Goal: Task Accomplishment & Management: Manage account settings

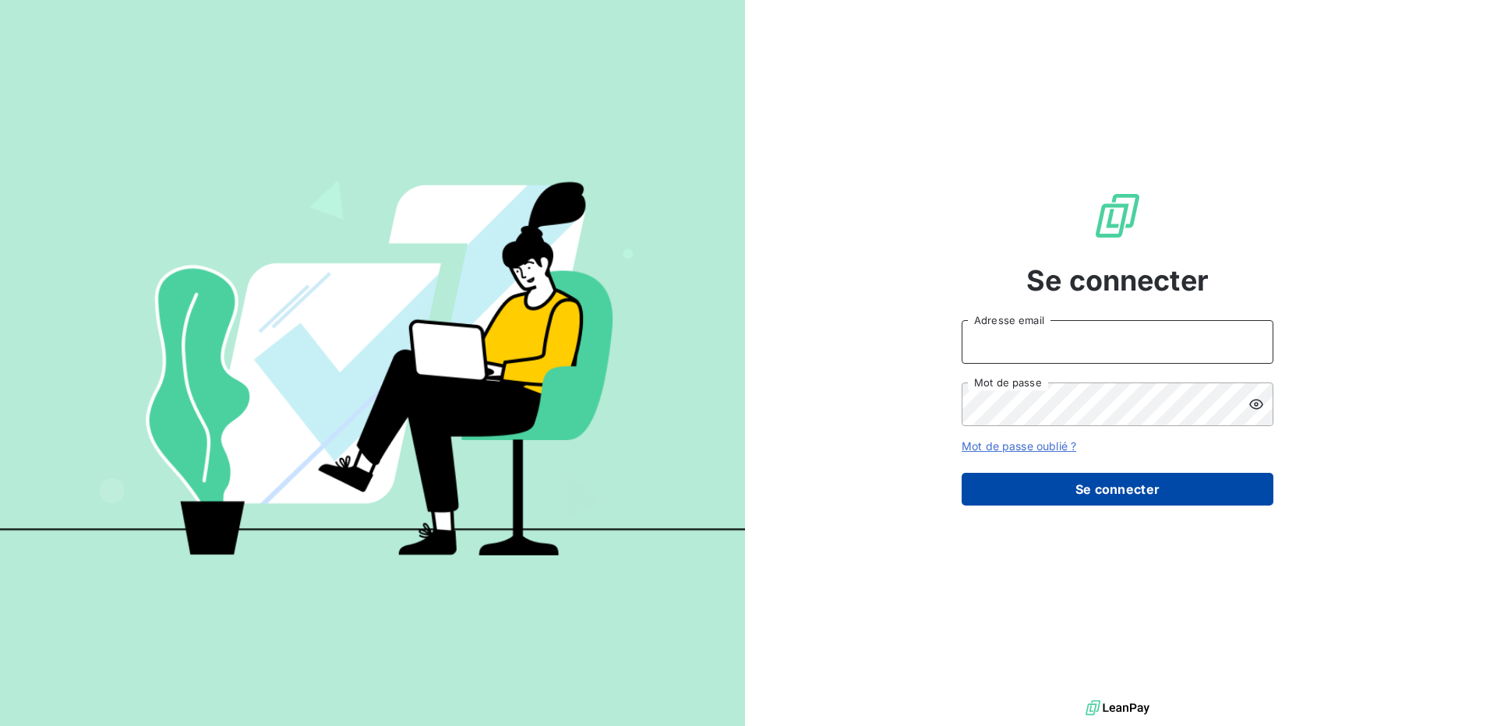
type input "[EMAIL_ADDRESS][DOMAIN_NAME]"
click at [1104, 488] on button "Se connecter" at bounding box center [1118, 489] width 312 height 33
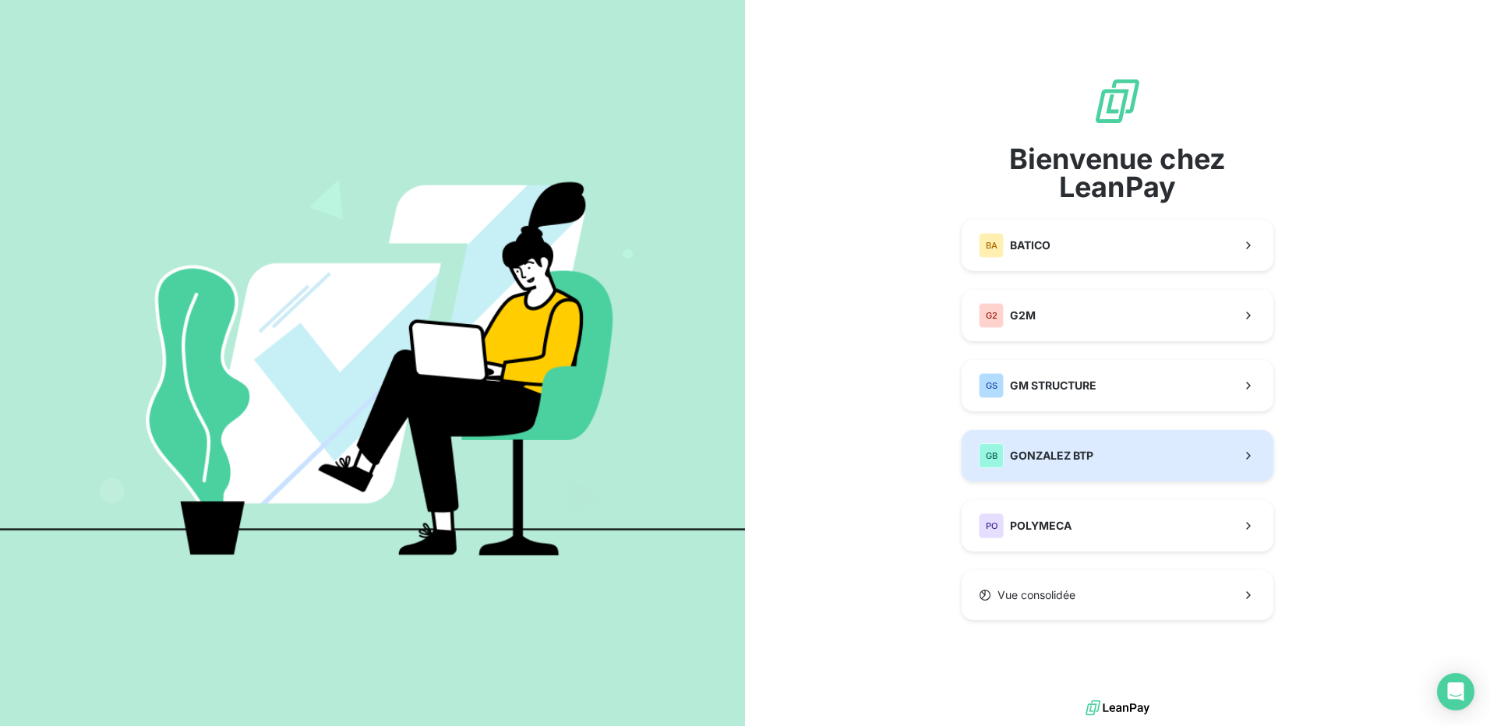
click at [1049, 461] on span "GONZALEZ BTP" at bounding box center [1051, 456] width 83 height 16
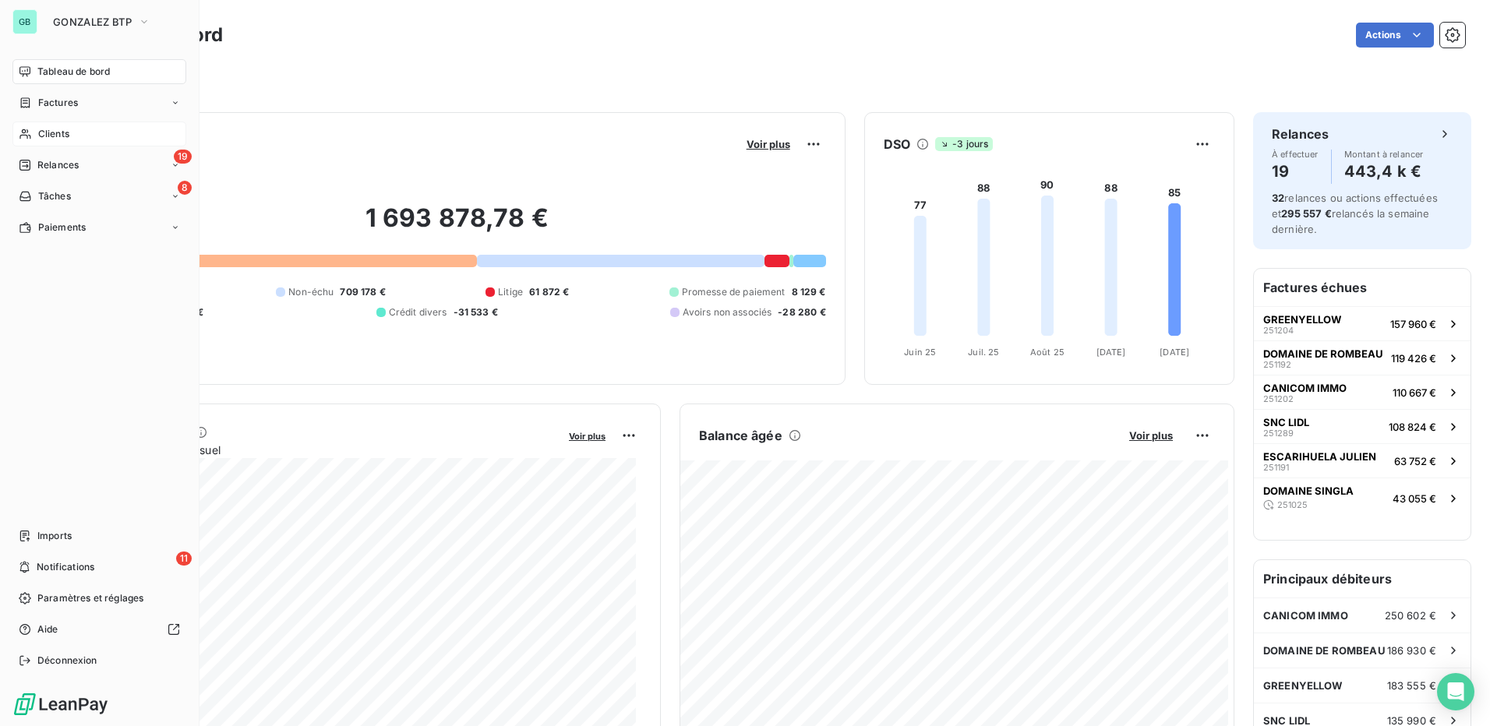
click at [48, 131] on span "Clients" at bounding box center [53, 134] width 31 height 14
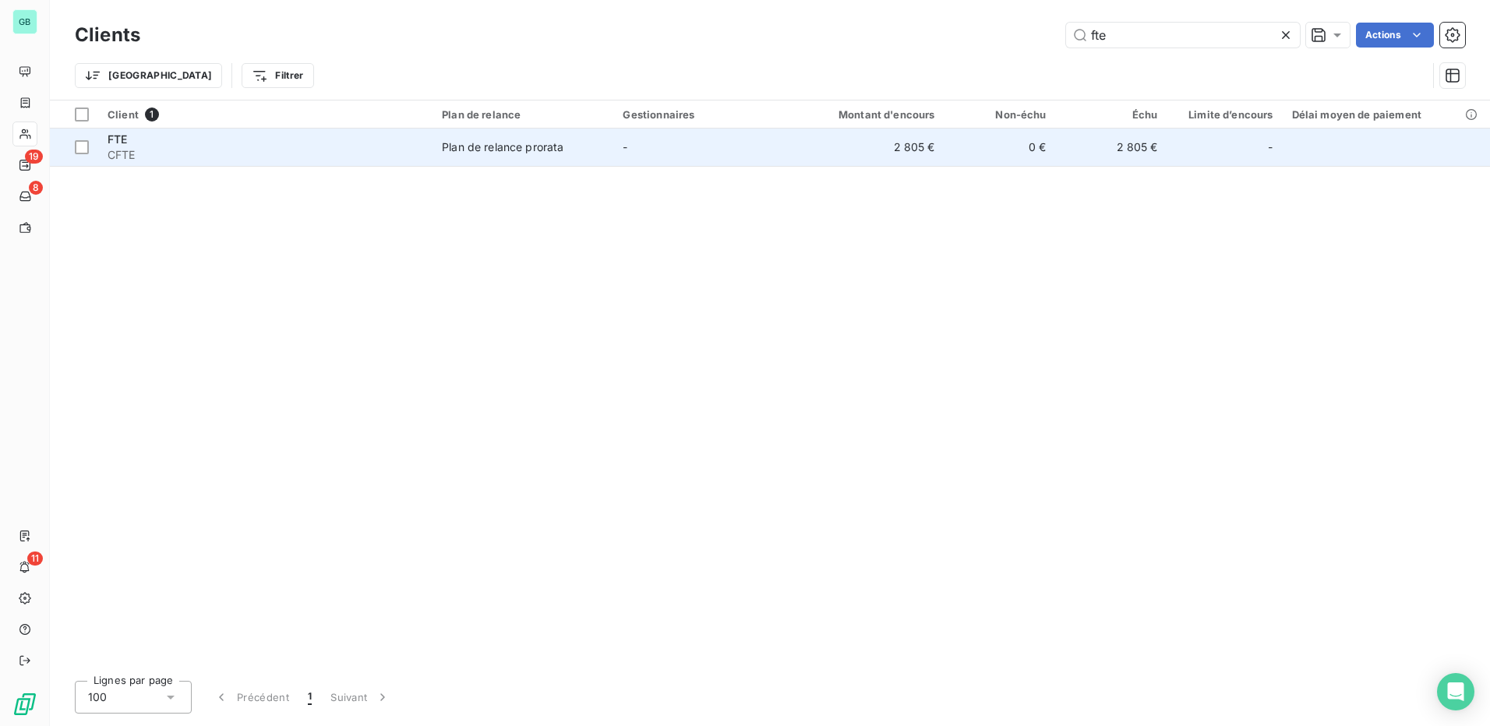
type input "fte"
click at [120, 142] on span "FTE" at bounding box center [117, 139] width 19 height 13
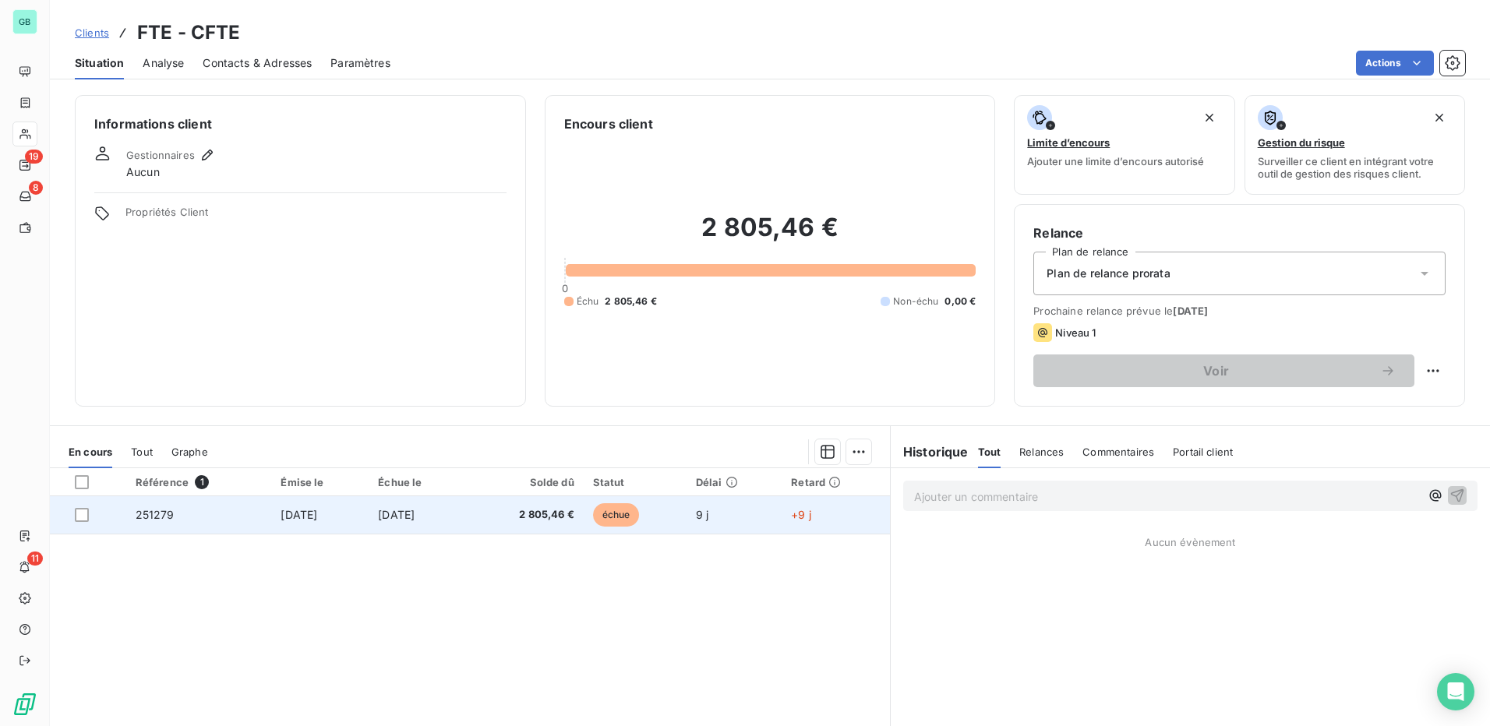
click at [145, 519] on span "251279" at bounding box center [155, 514] width 39 height 13
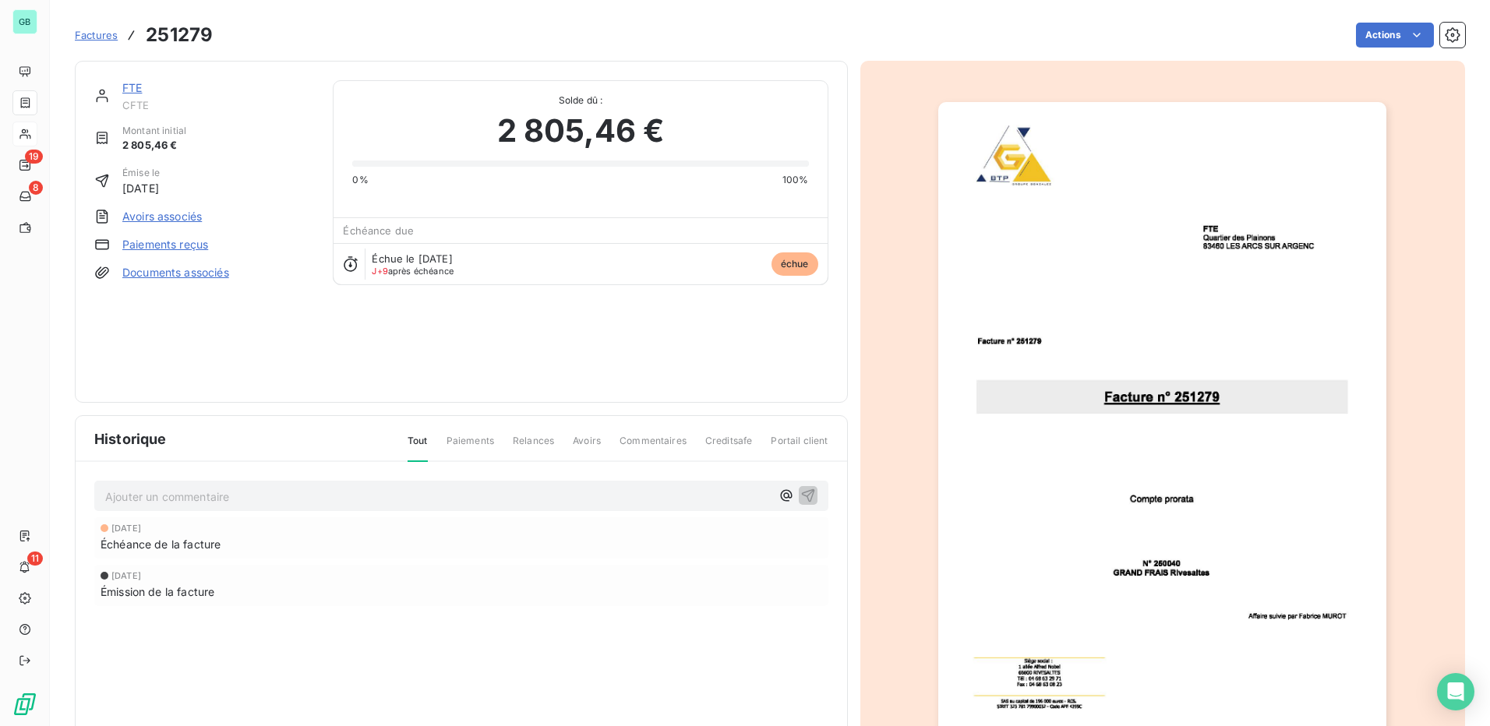
click at [158, 242] on link "Paiements reçus" at bounding box center [165, 245] width 86 height 16
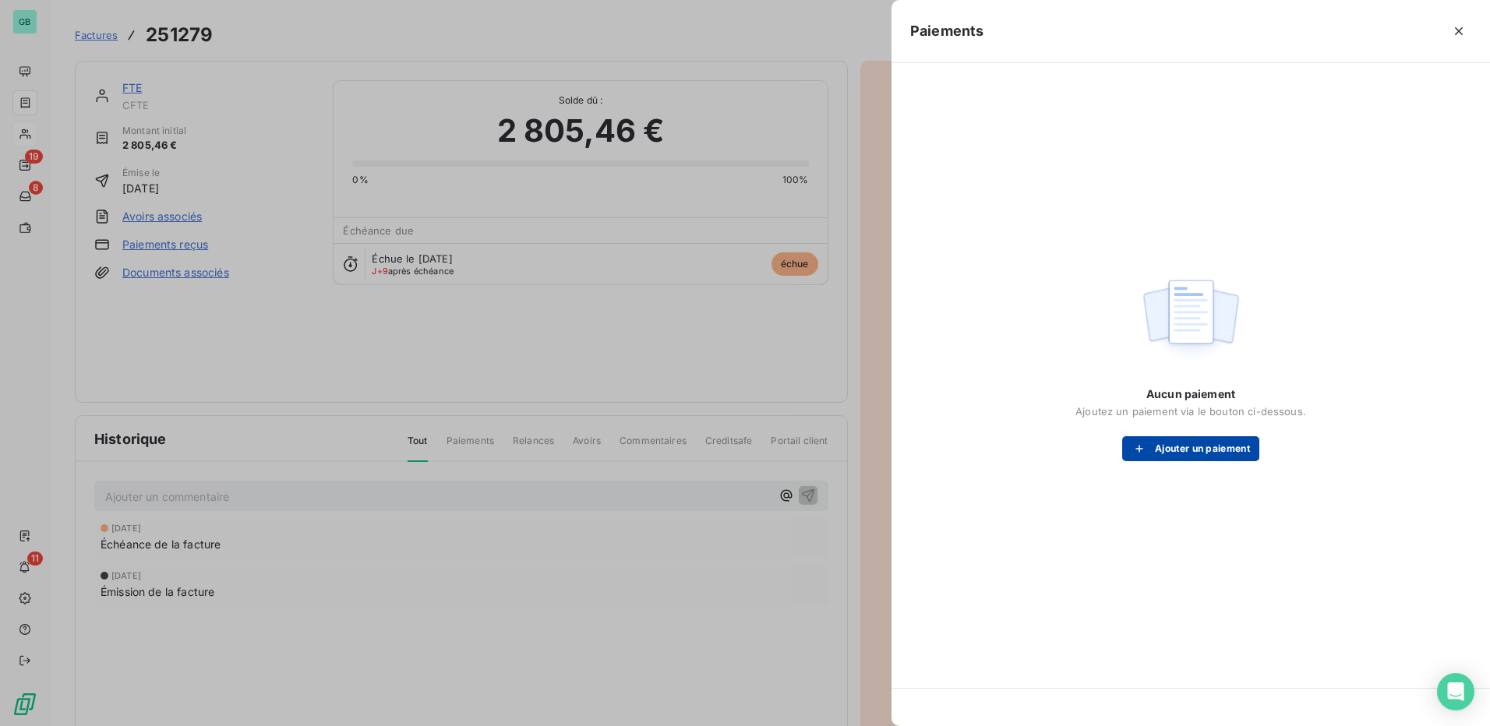
click at [1175, 453] on button "Ajouter un paiement" at bounding box center [1190, 448] width 137 height 25
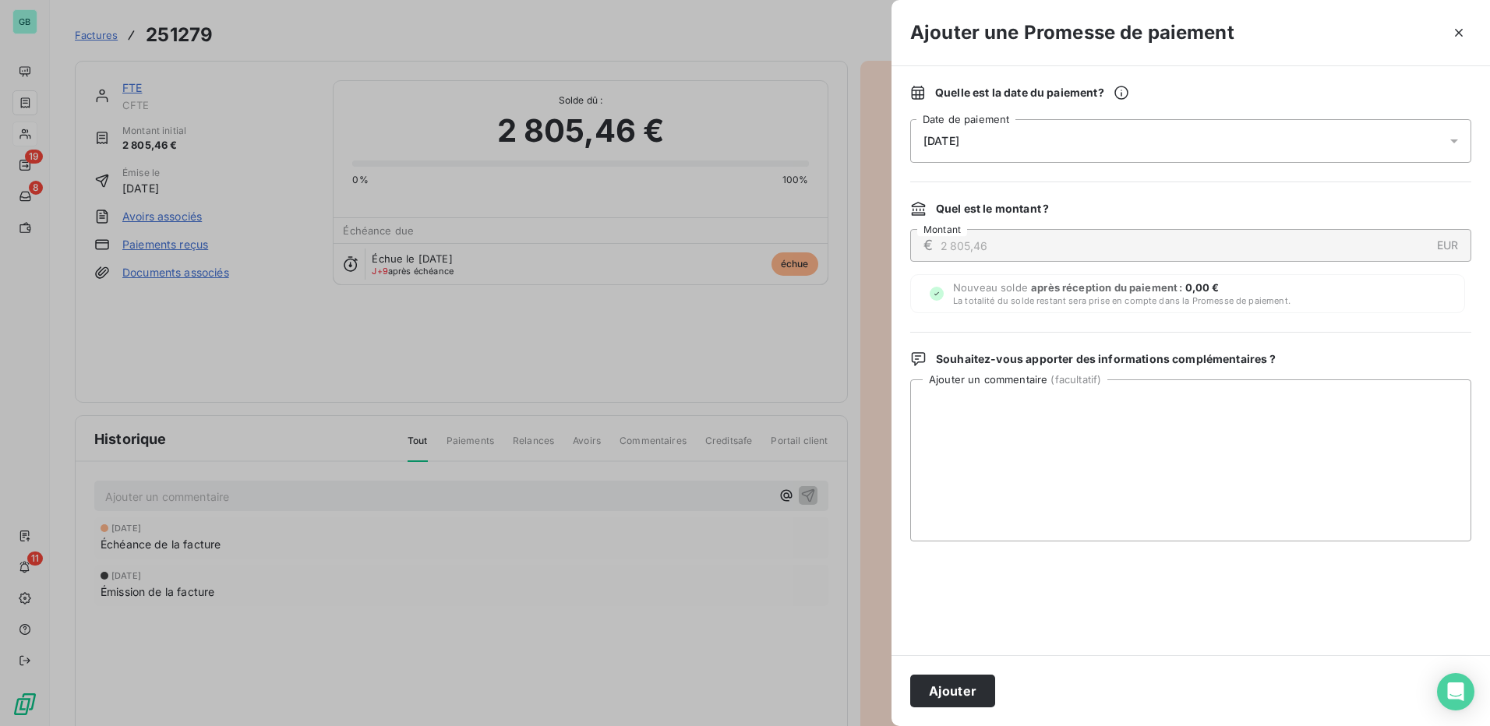
click at [959, 135] on span "[DATE]" at bounding box center [942, 141] width 36 height 12
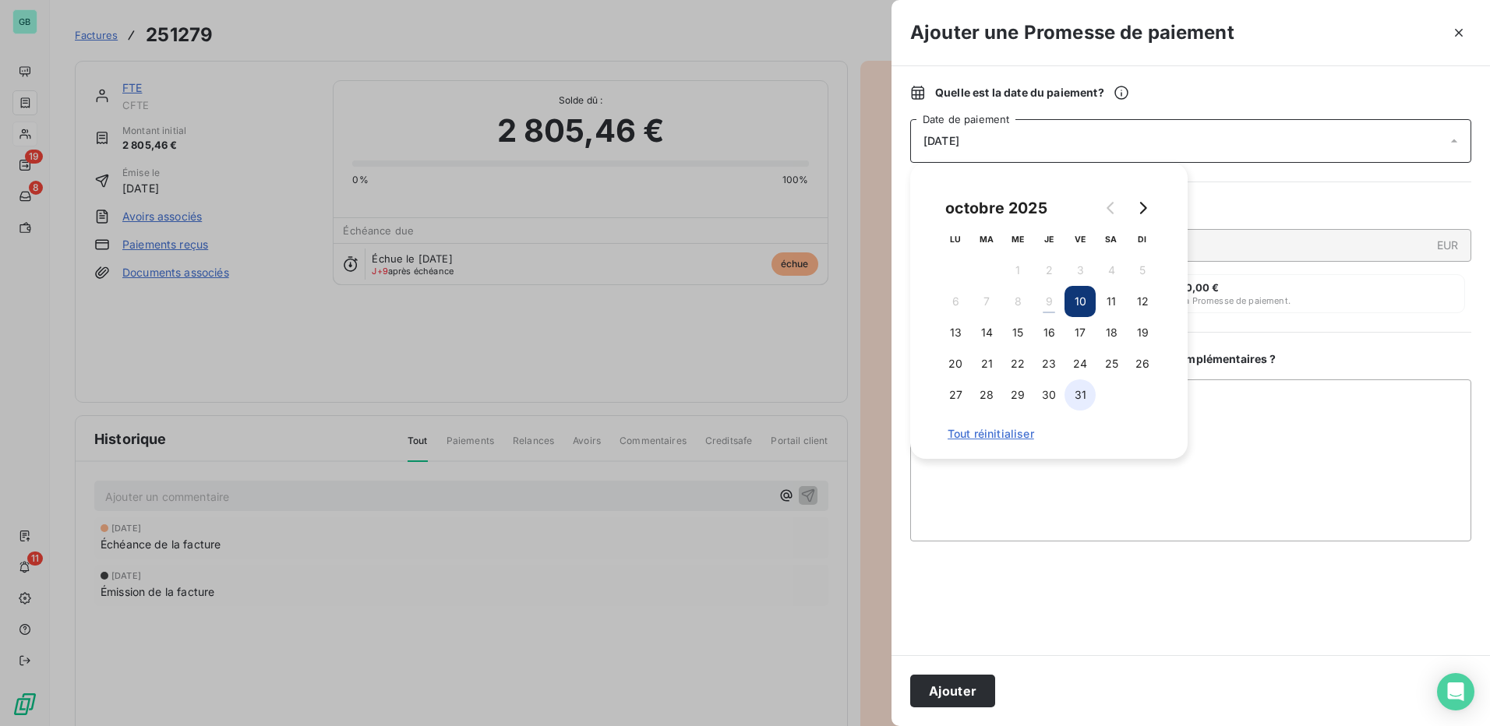
click at [1087, 398] on button "31" at bounding box center [1080, 395] width 31 height 31
click at [958, 694] on button "Ajouter" at bounding box center [952, 691] width 85 height 33
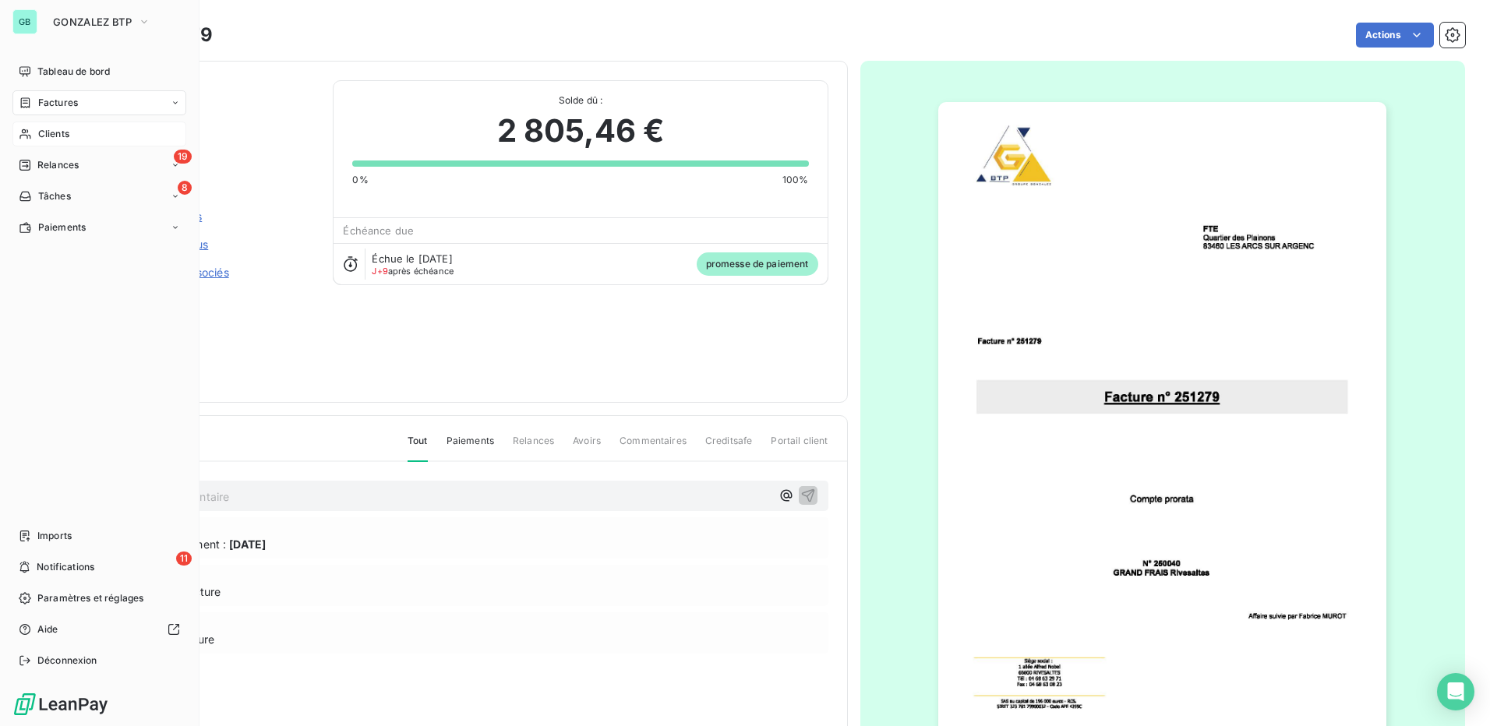
click at [49, 129] on span "Clients" at bounding box center [53, 134] width 31 height 14
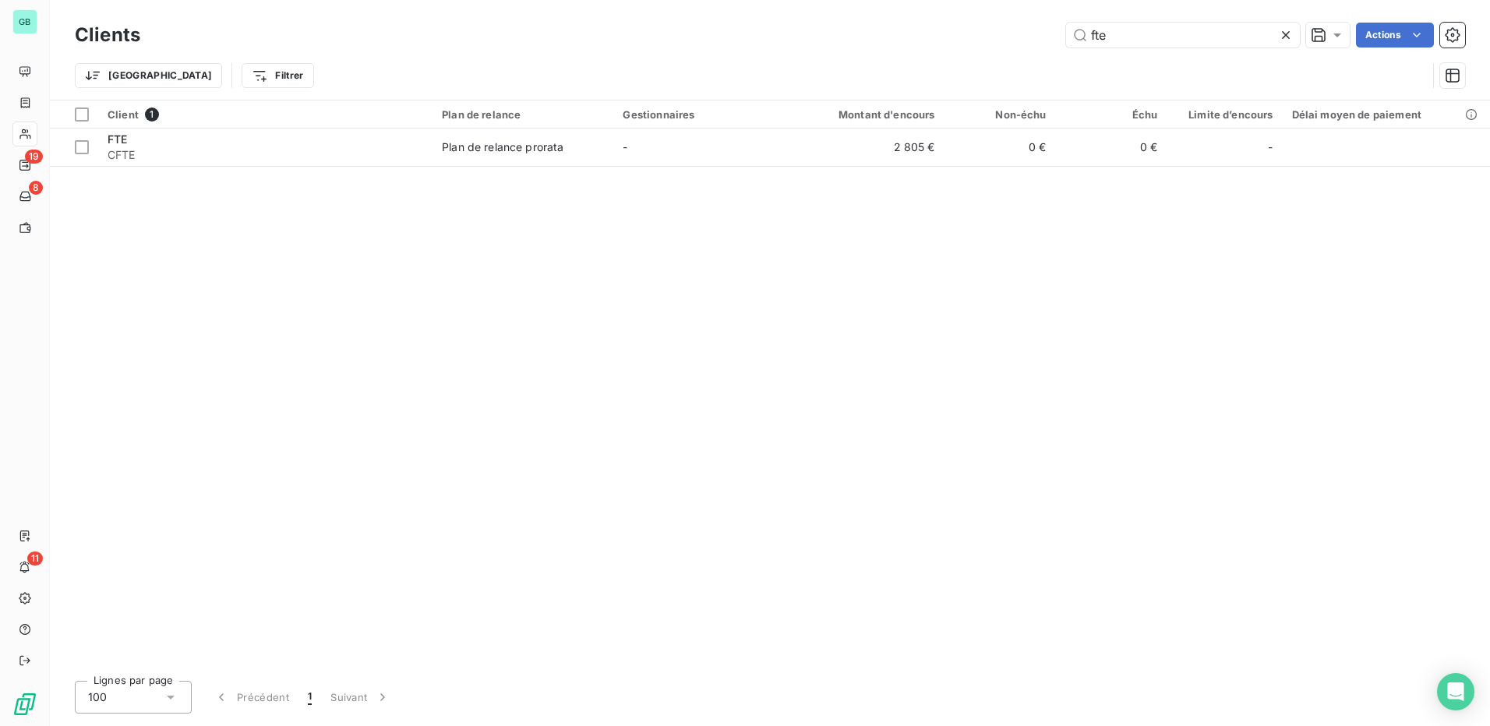
drag, startPoint x: 1134, startPoint y: 36, endPoint x: 737, endPoint y: 5, distance: 398.7
click at [737, 5] on div "Clients fte Actions Trier Filtrer" at bounding box center [770, 50] width 1440 height 100
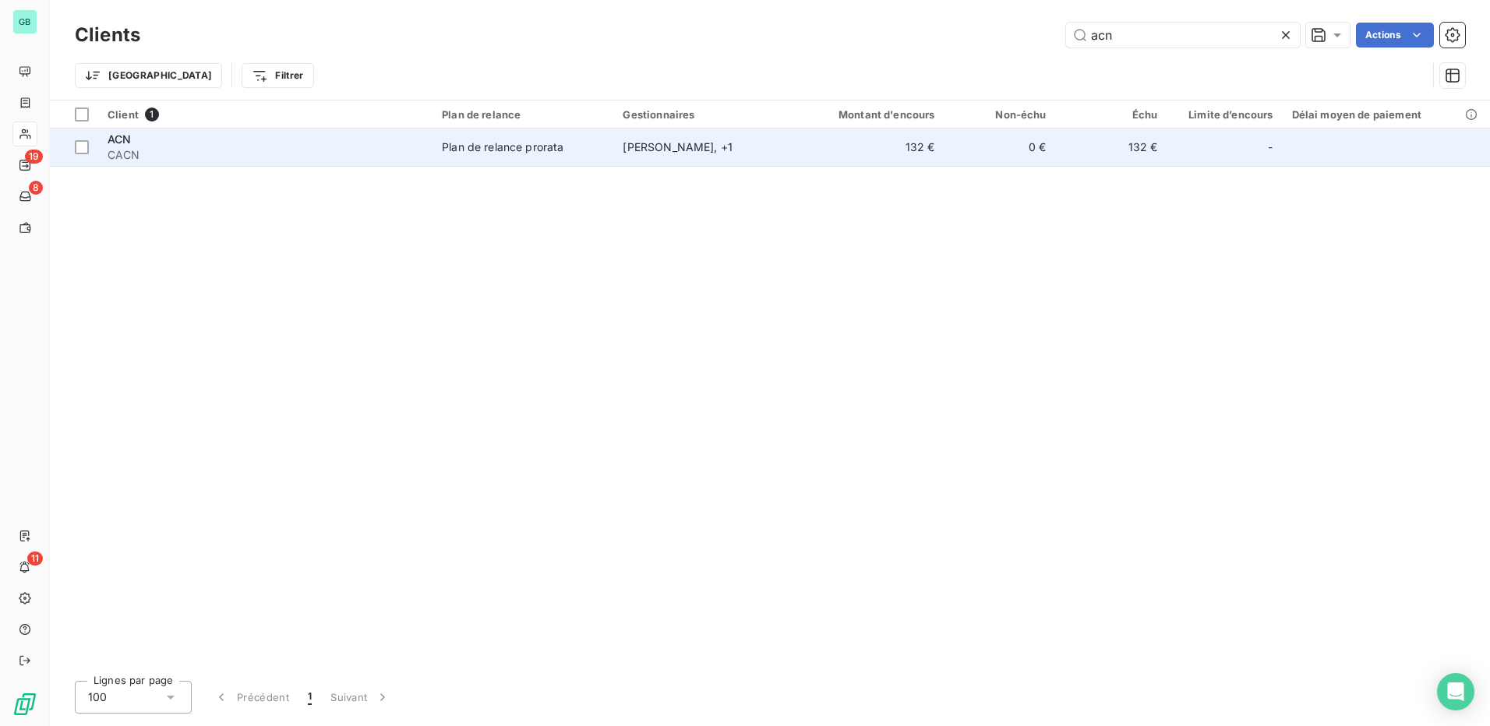
type input "acn"
click at [117, 142] on span "ACN" at bounding box center [119, 139] width 23 height 13
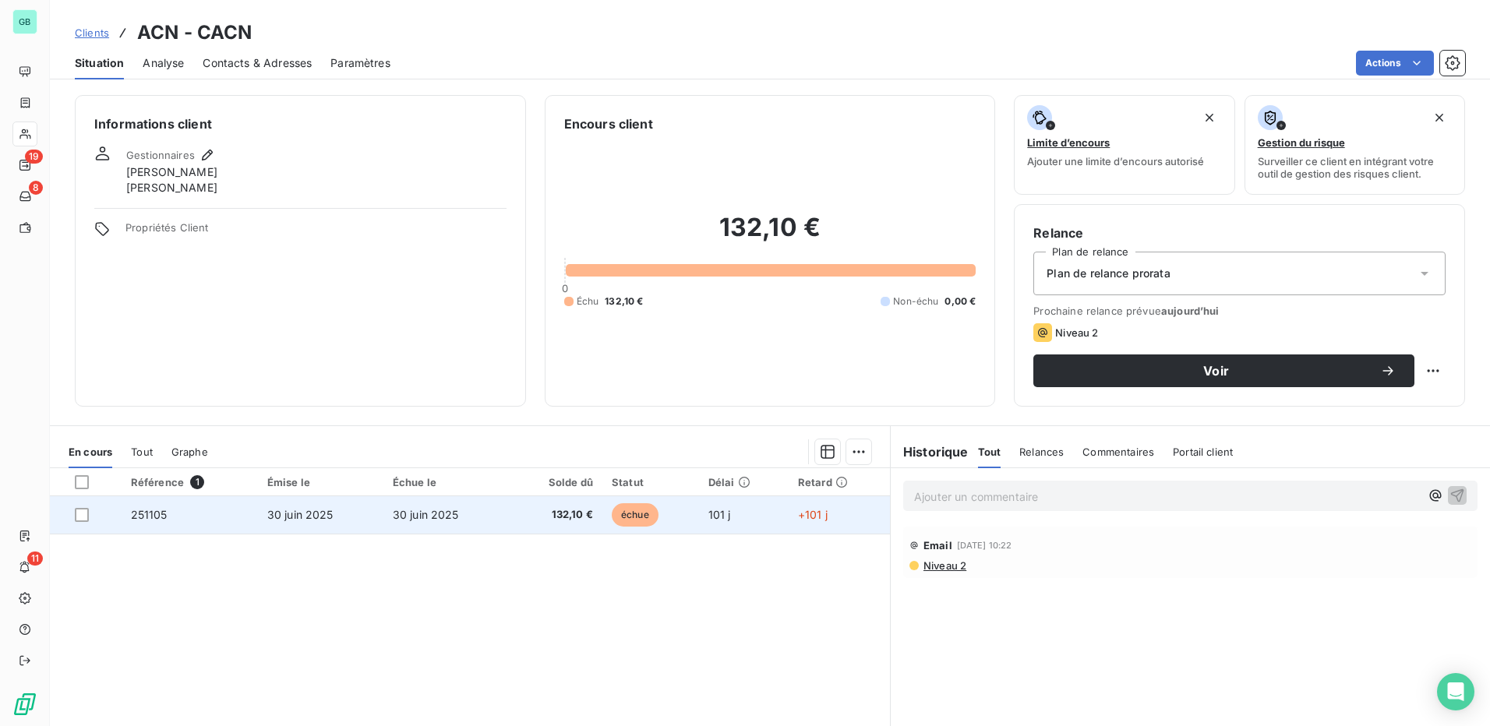
click at [154, 514] on span "251105" at bounding box center [149, 514] width 37 height 13
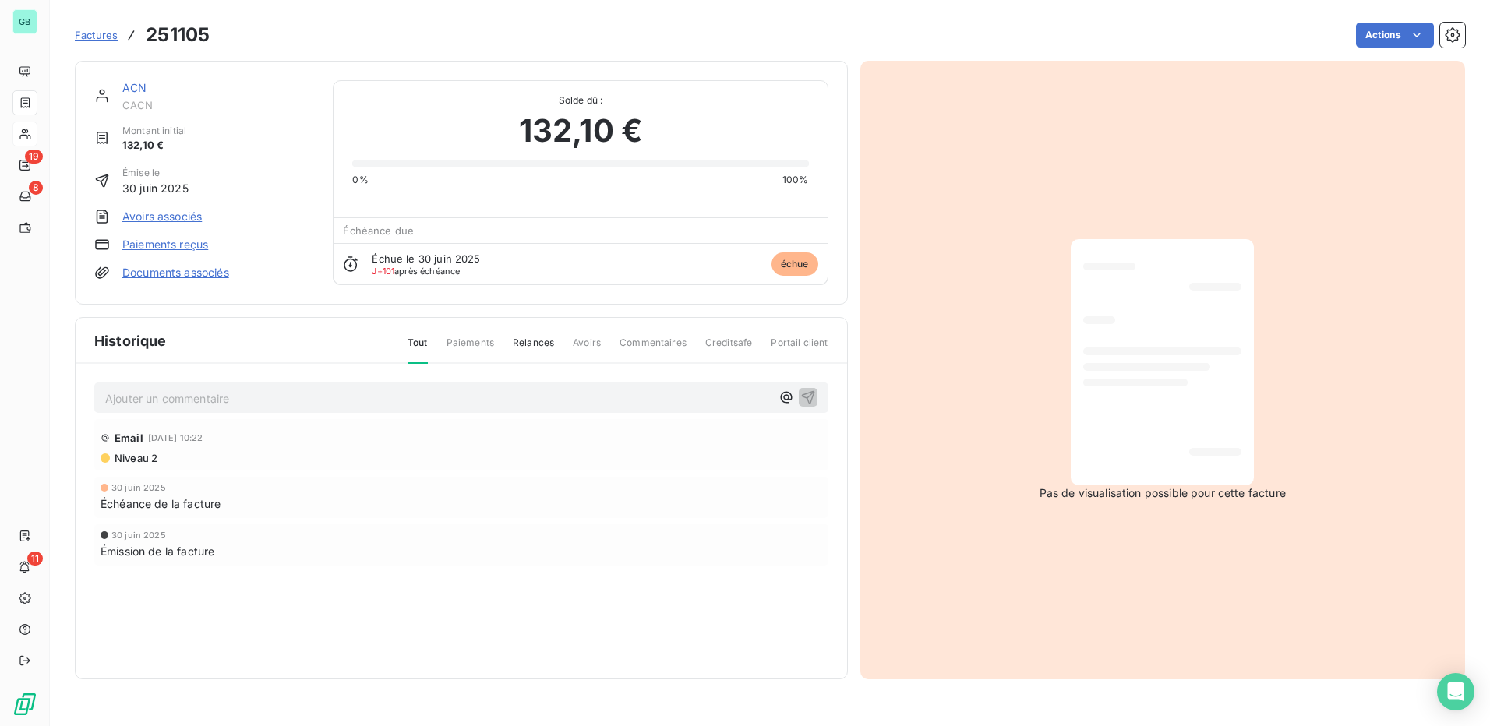
click at [189, 248] on link "Paiements reçus" at bounding box center [165, 245] width 86 height 16
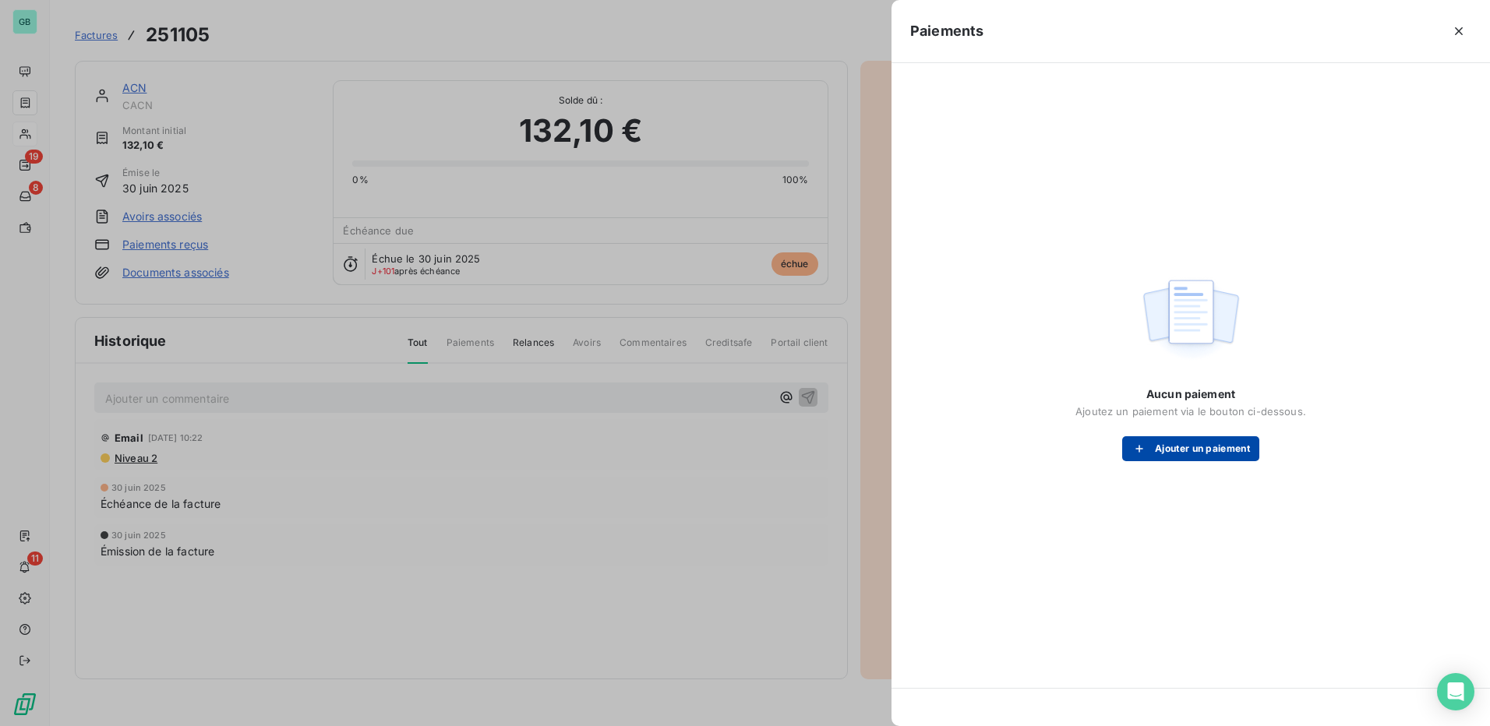
click at [1164, 450] on button "Ajouter un paiement" at bounding box center [1190, 448] width 137 height 25
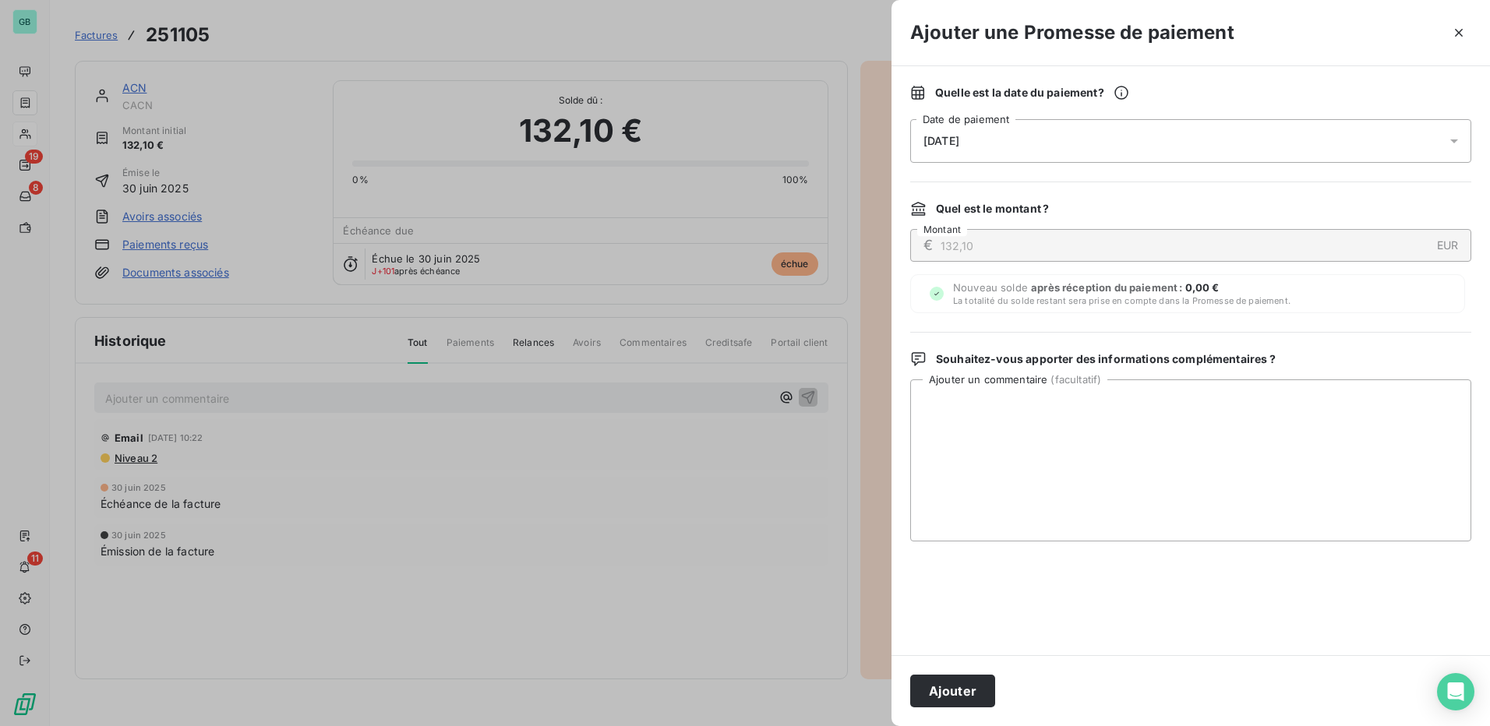
click at [959, 138] on span "[DATE]" at bounding box center [942, 141] width 36 height 12
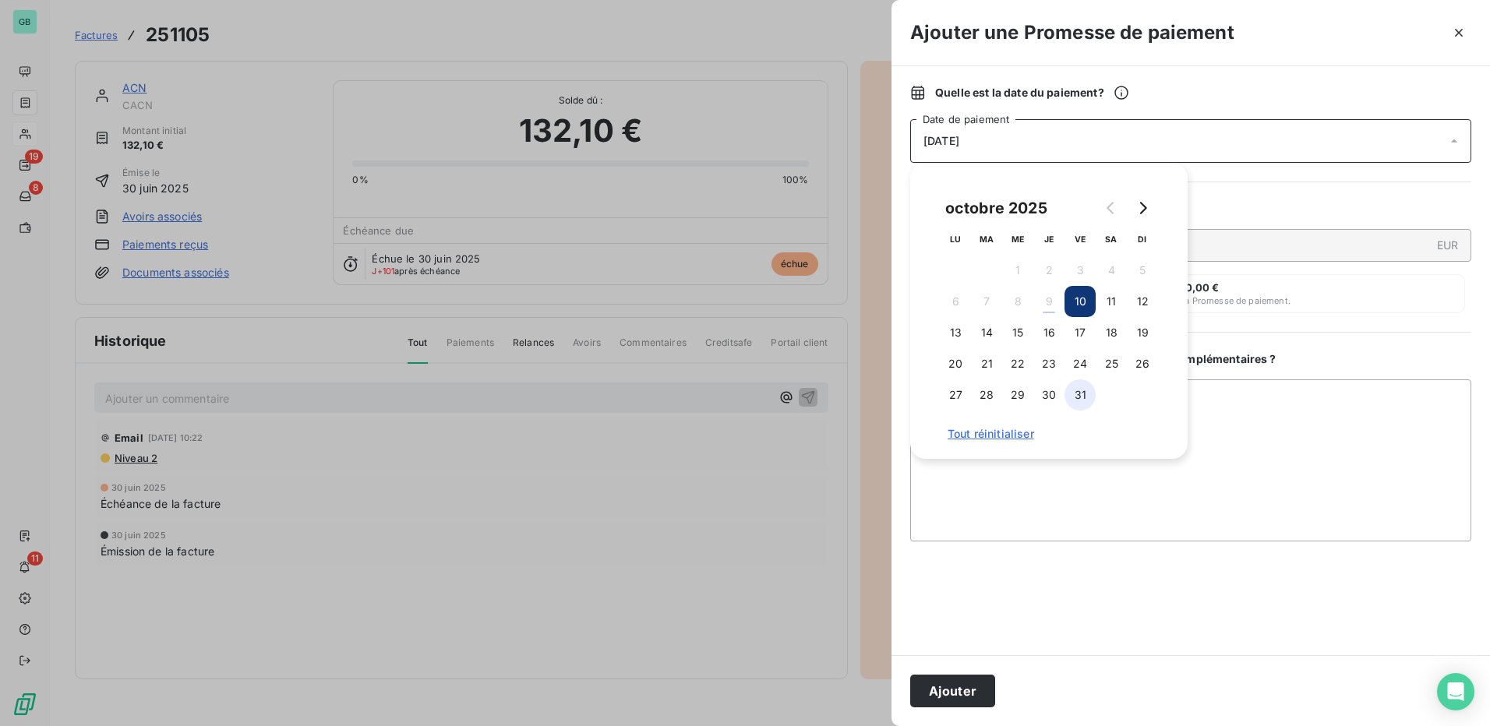
click at [1077, 390] on button "31" at bounding box center [1080, 395] width 31 height 31
click at [963, 687] on button "Ajouter" at bounding box center [952, 691] width 85 height 33
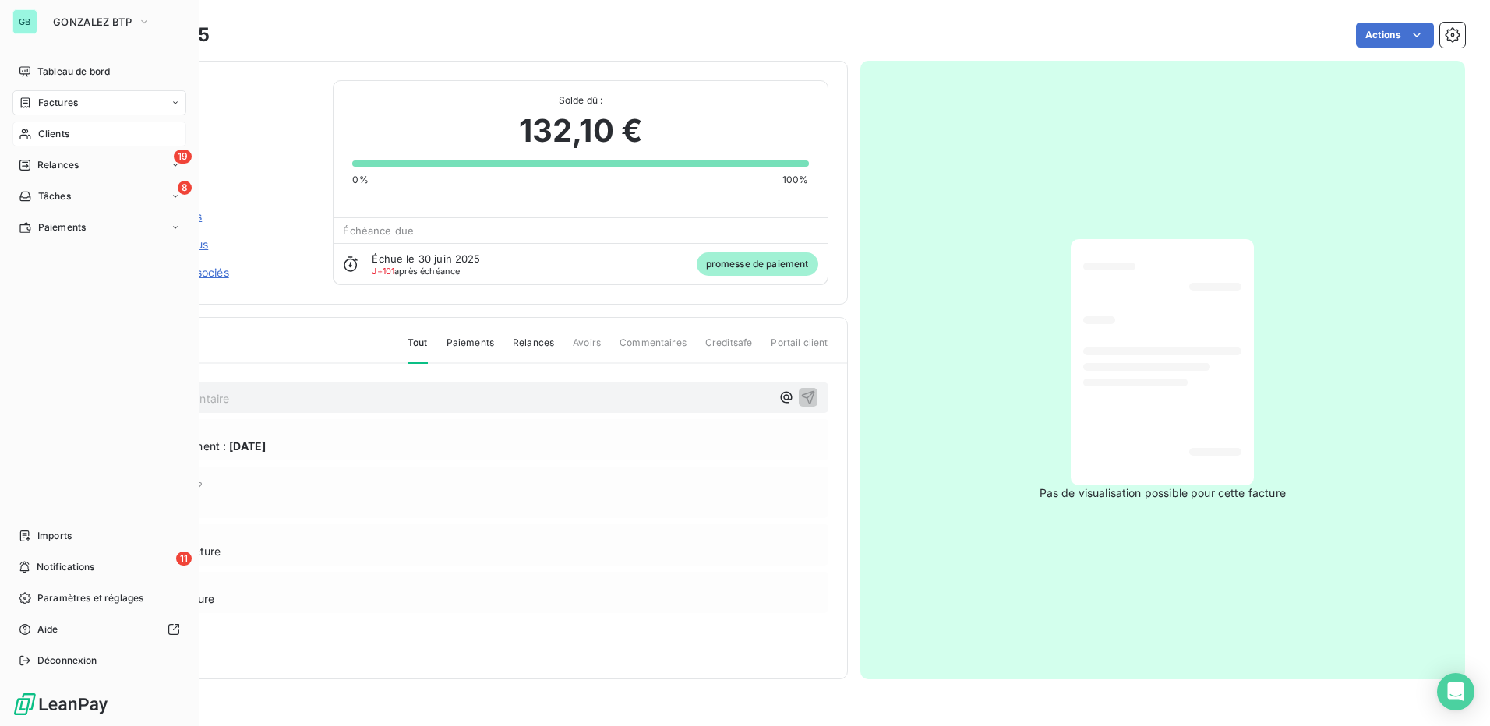
click at [46, 138] on span "Clients" at bounding box center [53, 134] width 31 height 14
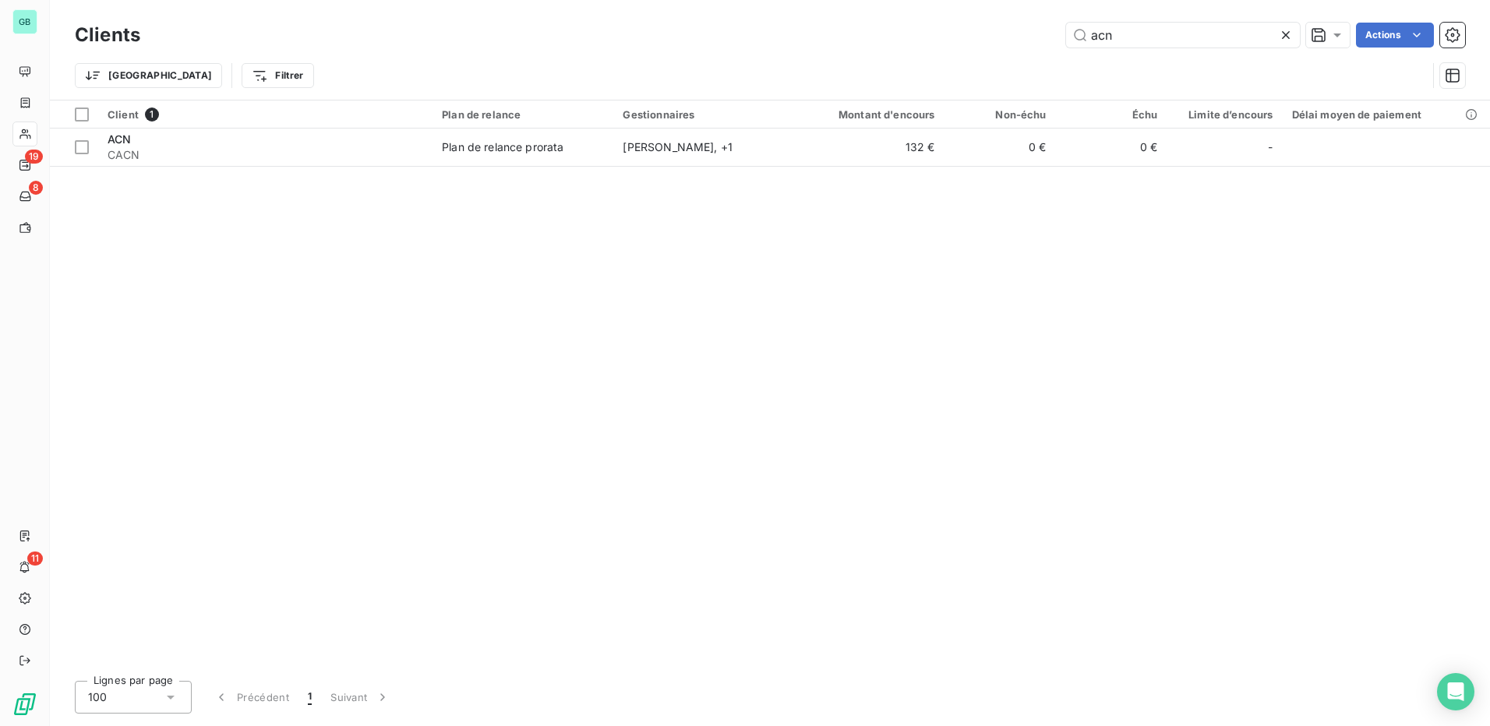
drag, startPoint x: 1121, startPoint y: 35, endPoint x: 987, endPoint y: 28, distance: 134.2
click at [987, 28] on div "acn Actions" at bounding box center [812, 35] width 1306 height 25
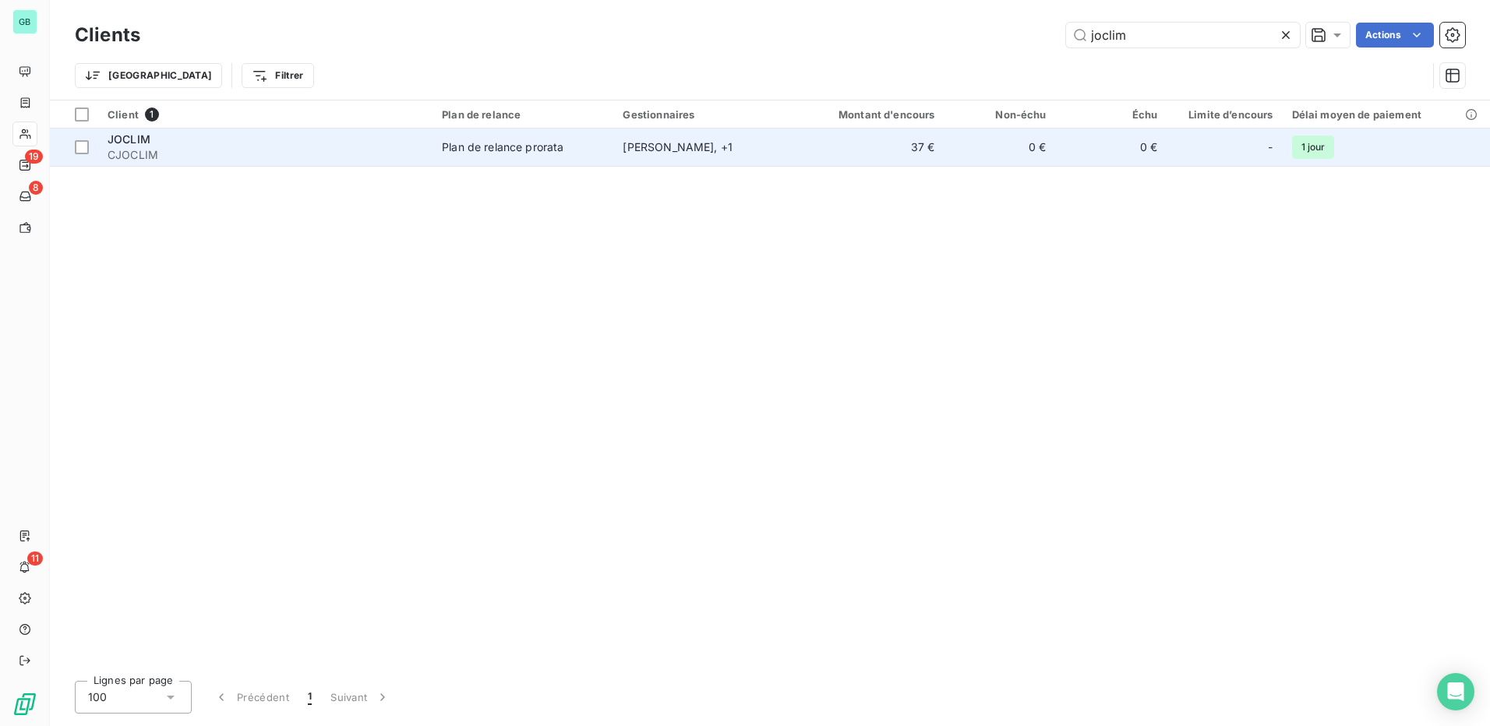
type input "joclim"
click at [118, 141] on span "JOCLIM" at bounding box center [129, 139] width 43 height 13
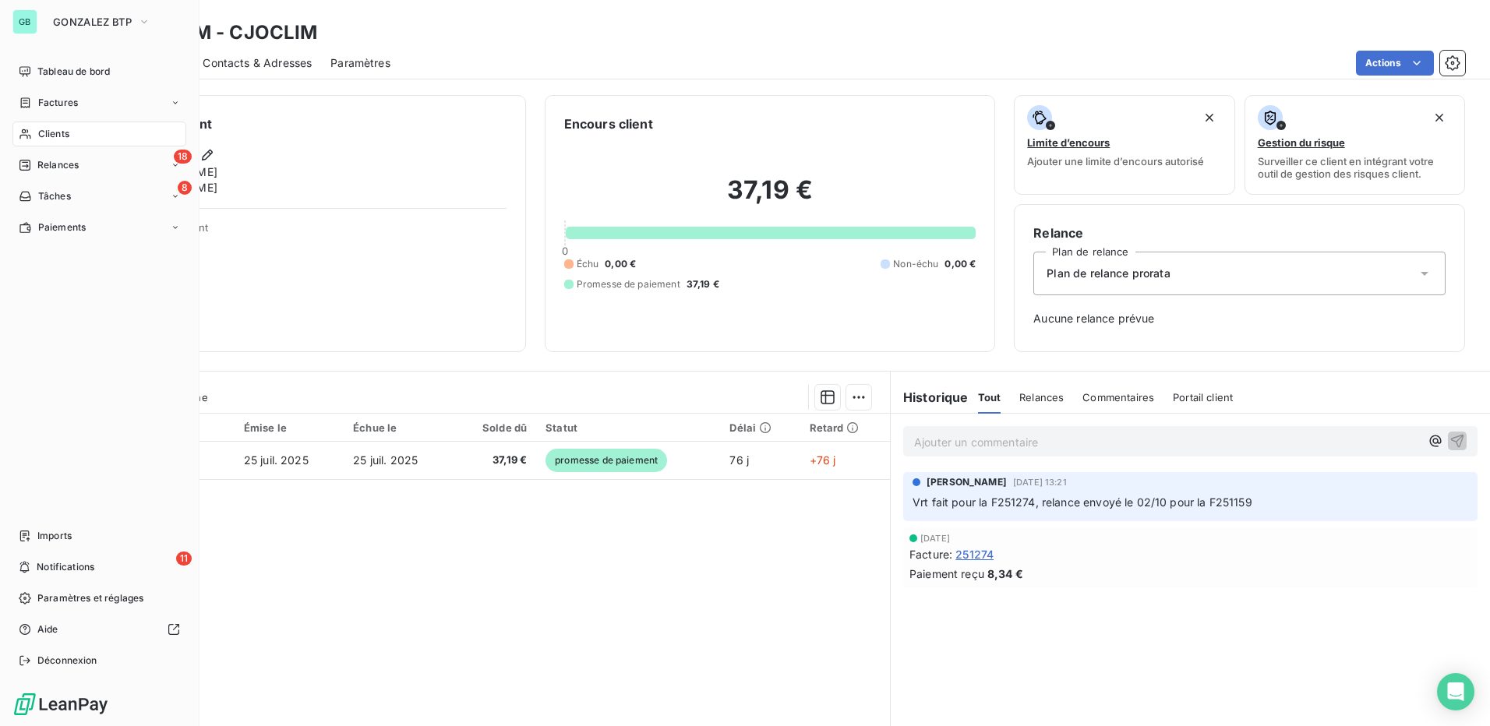
click at [46, 138] on span "Clients" at bounding box center [53, 134] width 31 height 14
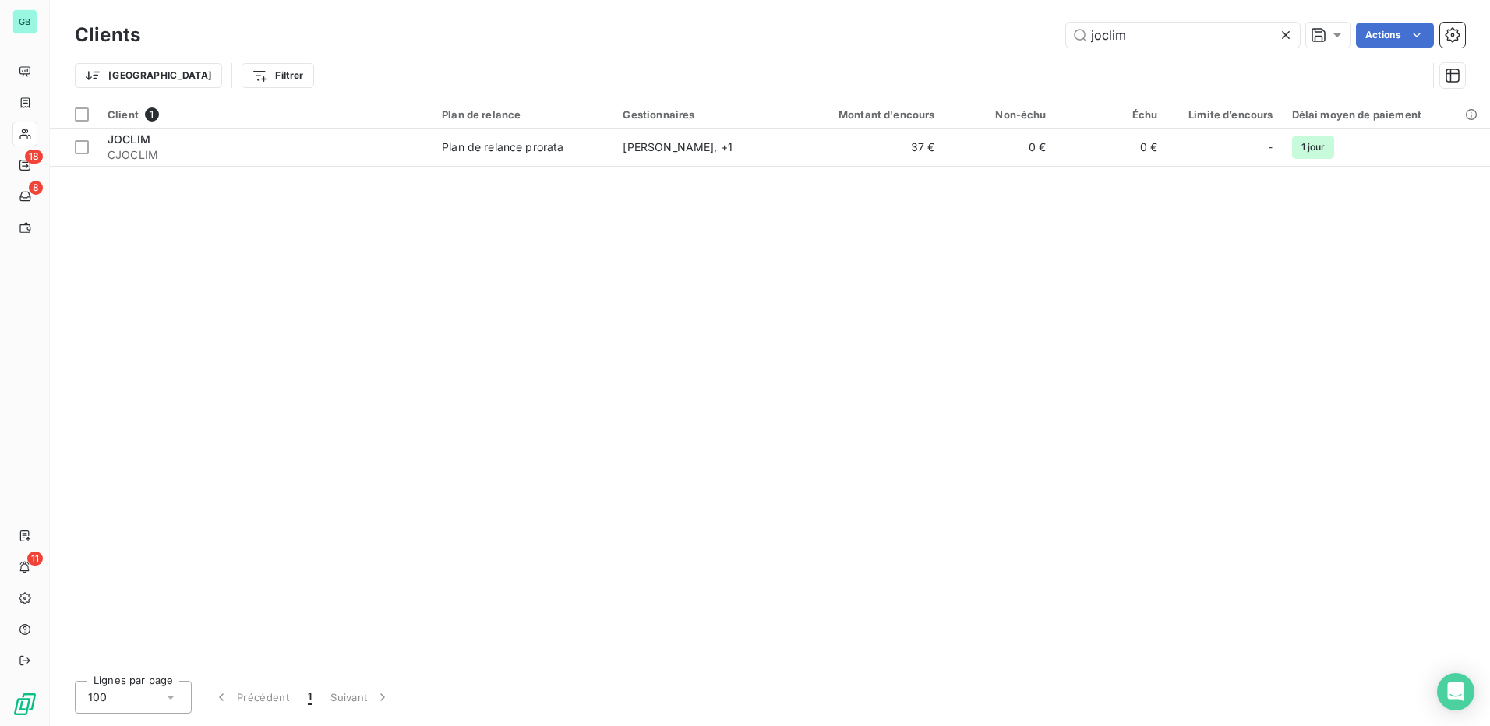
drag, startPoint x: 1147, startPoint y: 33, endPoint x: 868, endPoint y: 23, distance: 280.0
click at [868, 23] on div "joclim Actions" at bounding box center [812, 35] width 1306 height 25
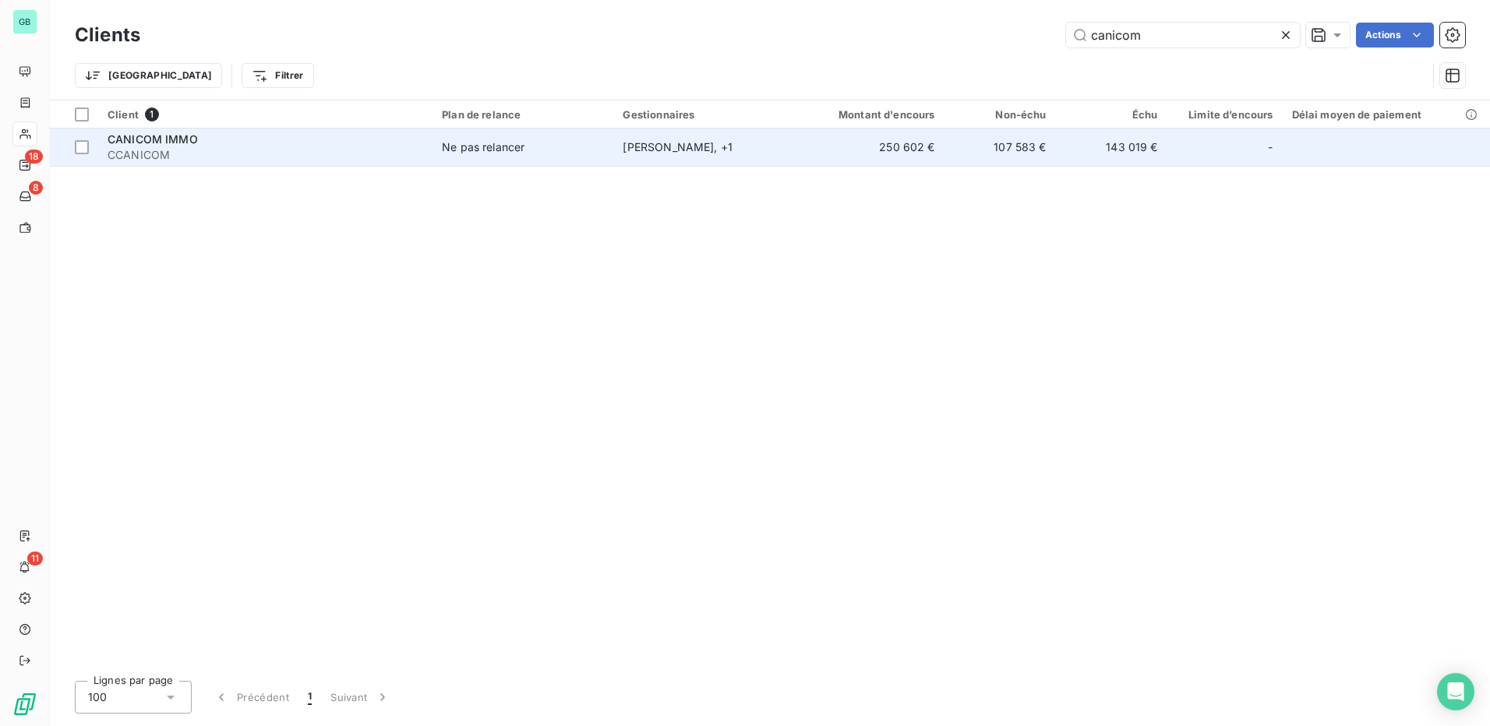
type input "canicom"
click at [141, 139] on span "CANICOM IMMO" at bounding box center [153, 139] width 90 height 13
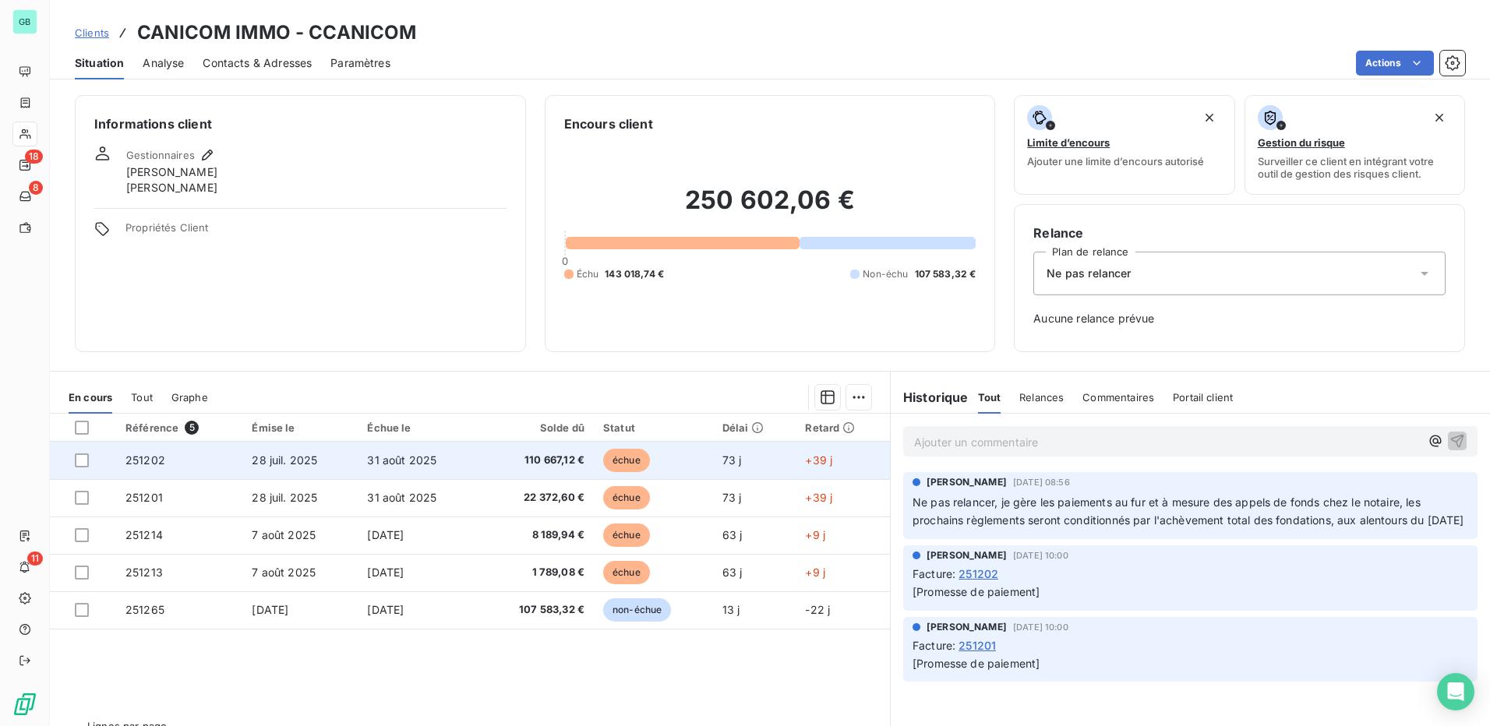
click at [154, 459] on span "251202" at bounding box center [145, 460] width 40 height 13
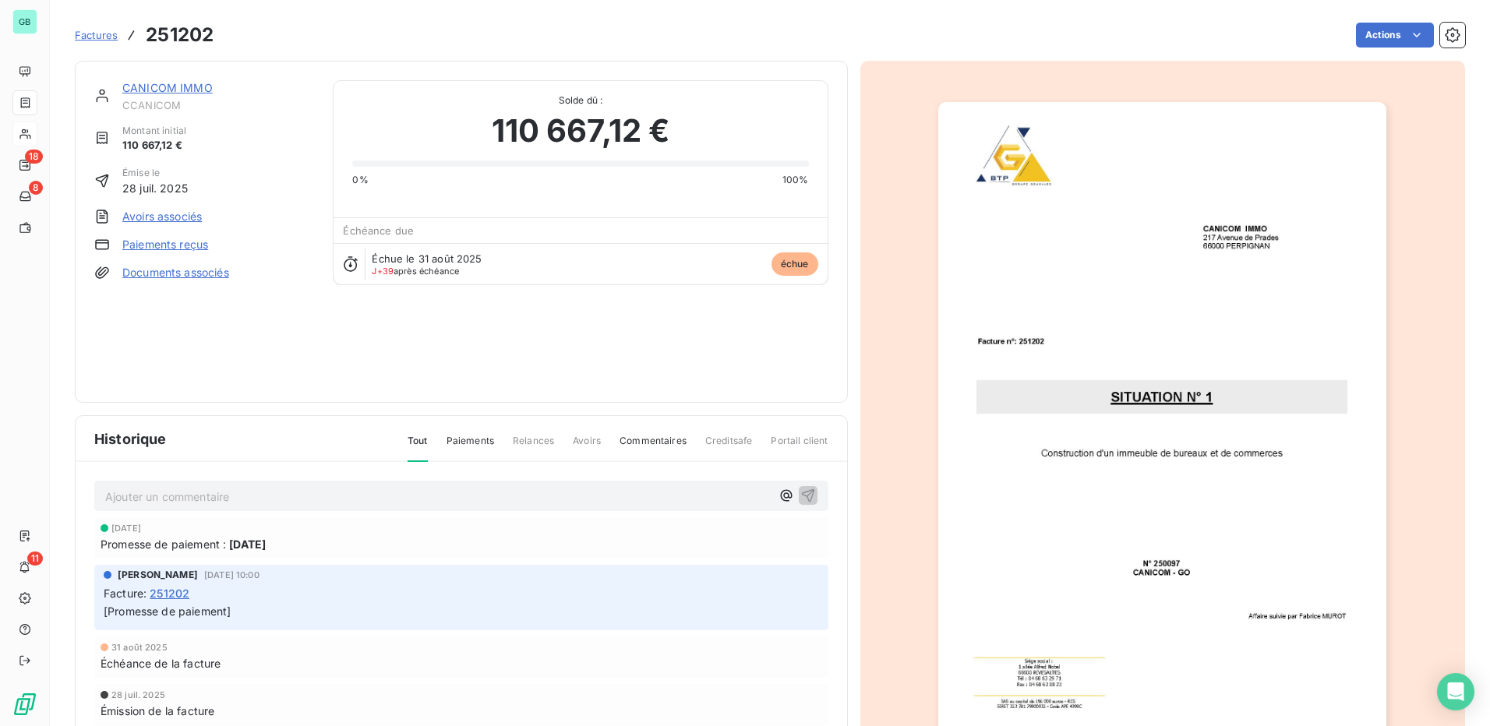
click at [174, 243] on link "Paiements reçus" at bounding box center [165, 245] width 86 height 16
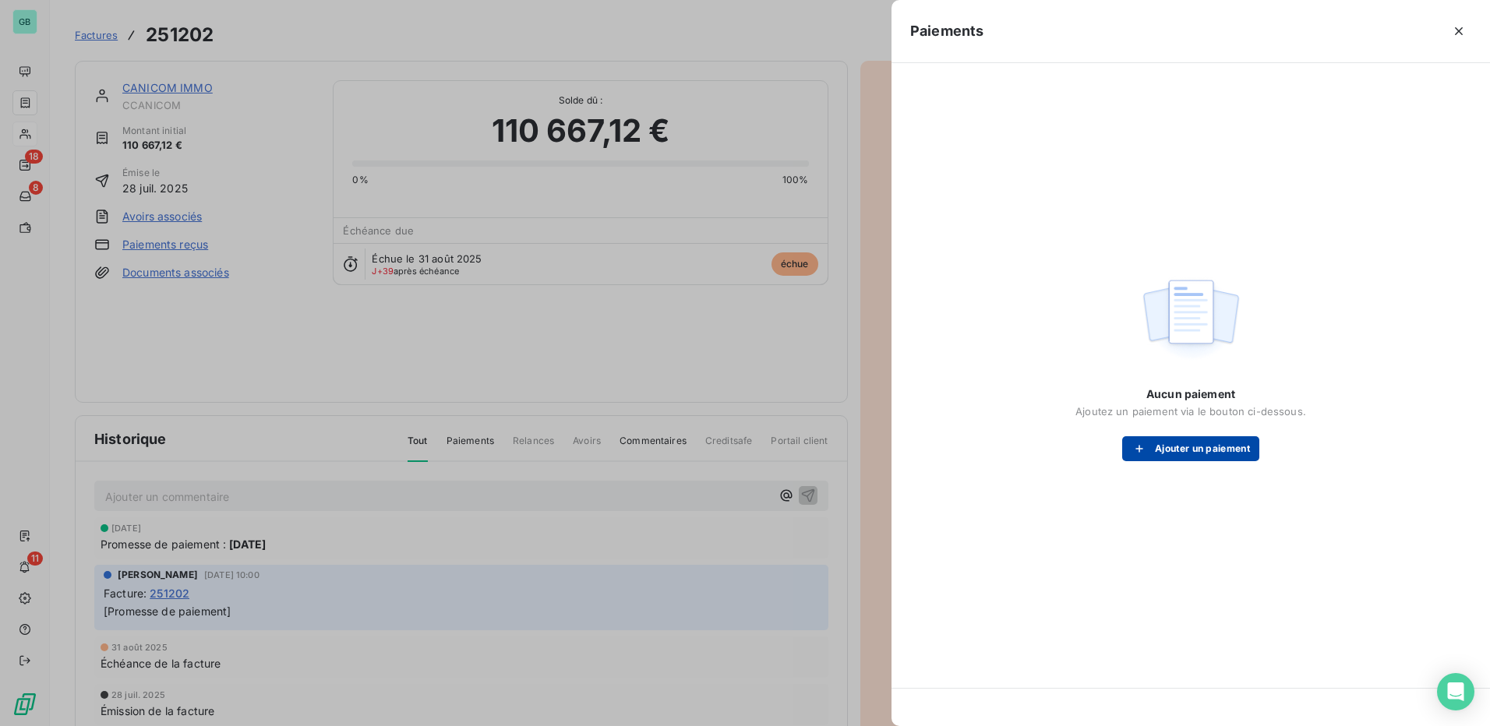
click at [1188, 443] on button "Ajouter un paiement" at bounding box center [1190, 448] width 137 height 25
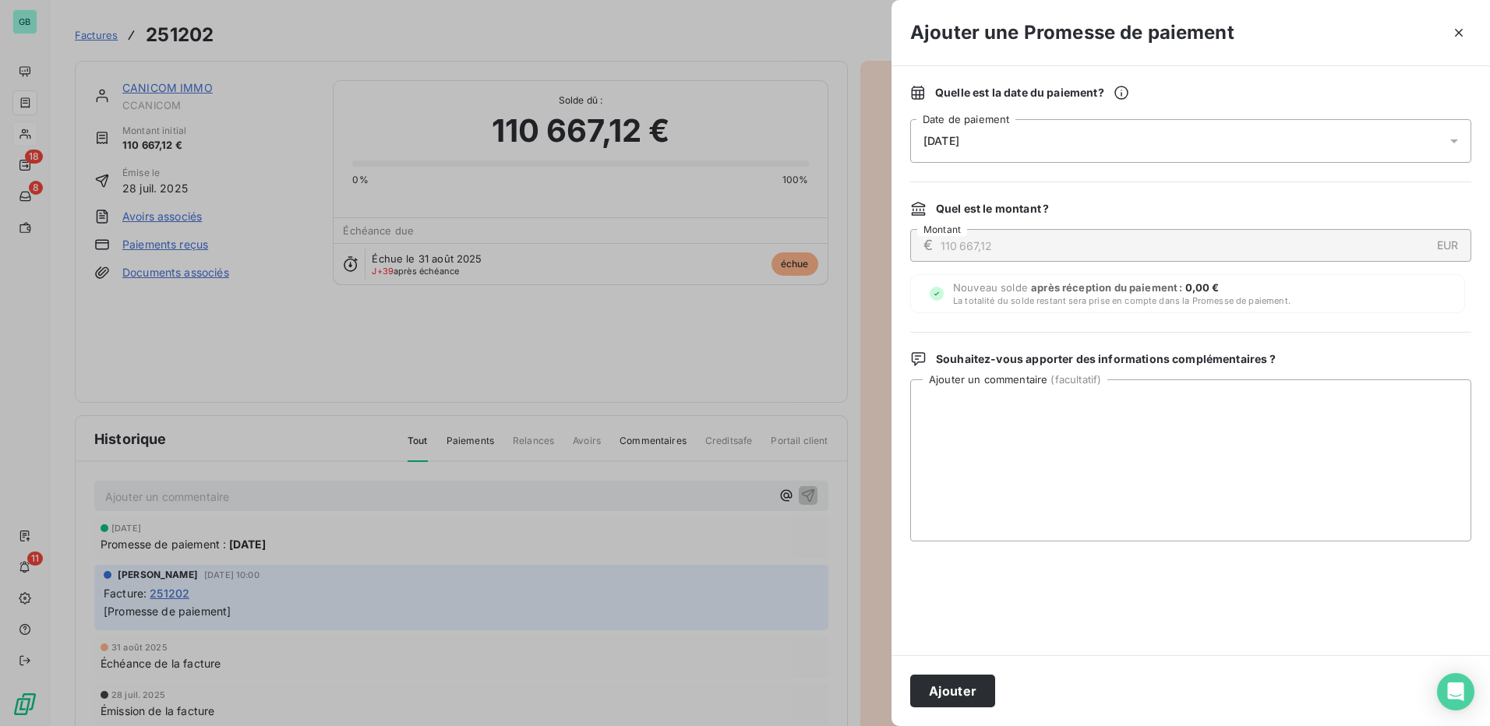
click at [1025, 136] on div "[DATE]" at bounding box center [1190, 141] width 561 height 44
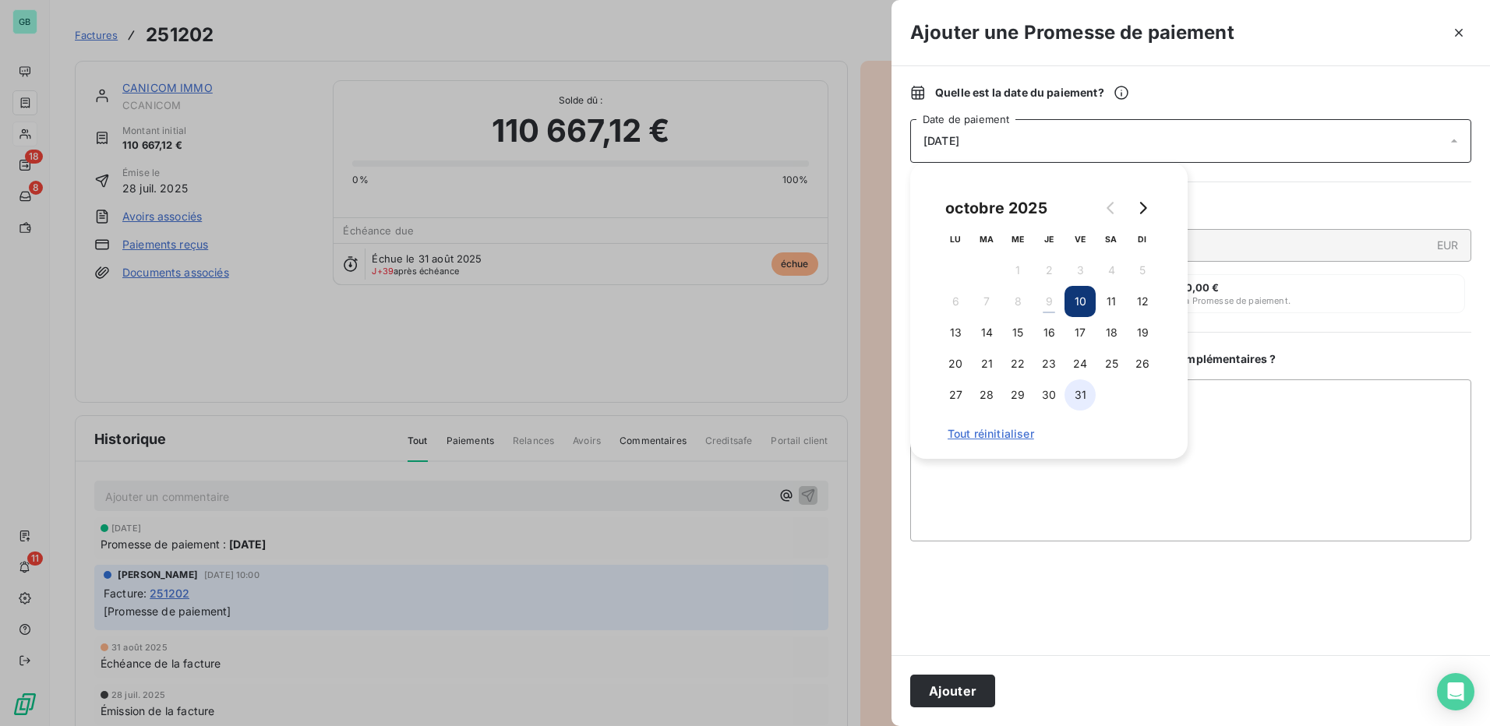
click at [1081, 395] on button "31" at bounding box center [1080, 395] width 31 height 31
click at [949, 692] on button "Ajouter" at bounding box center [952, 691] width 85 height 33
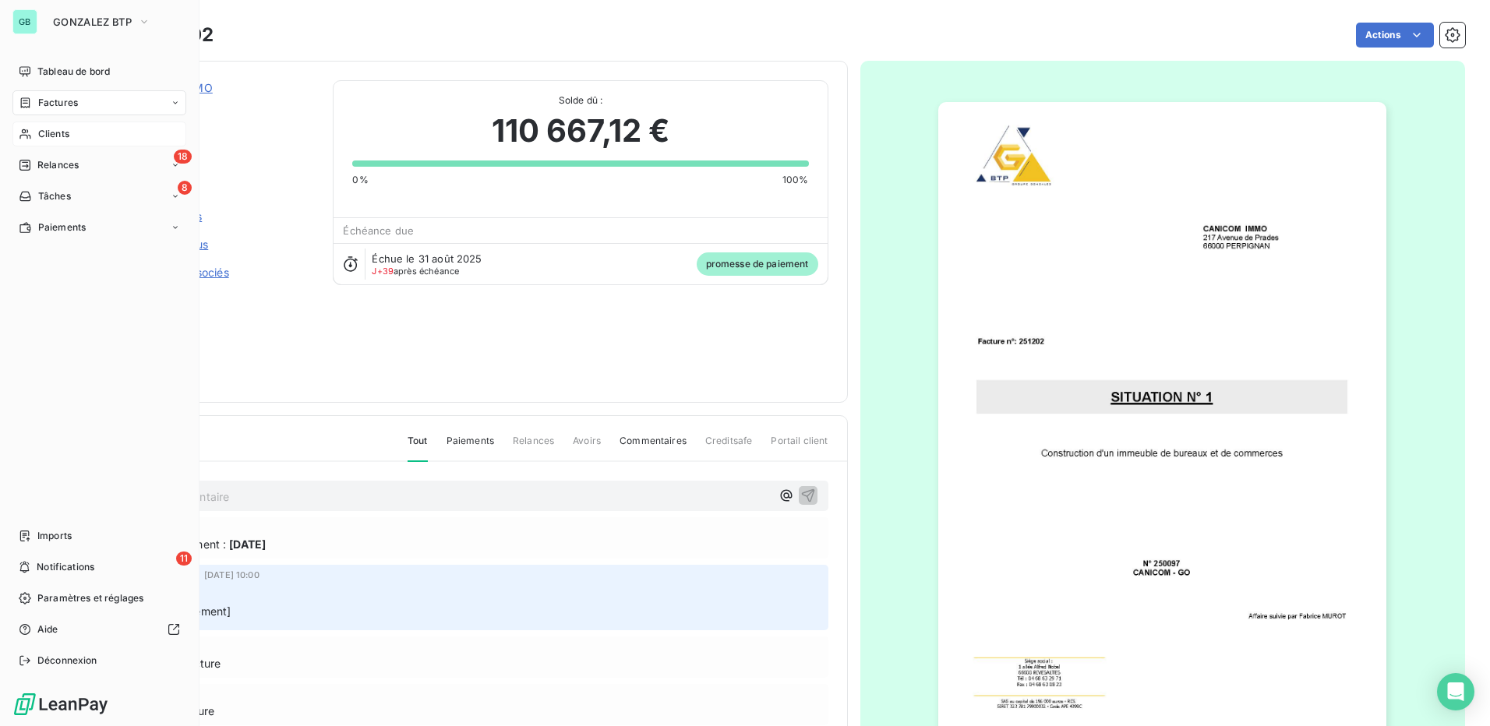
click at [48, 137] on span "Clients" at bounding box center [53, 134] width 31 height 14
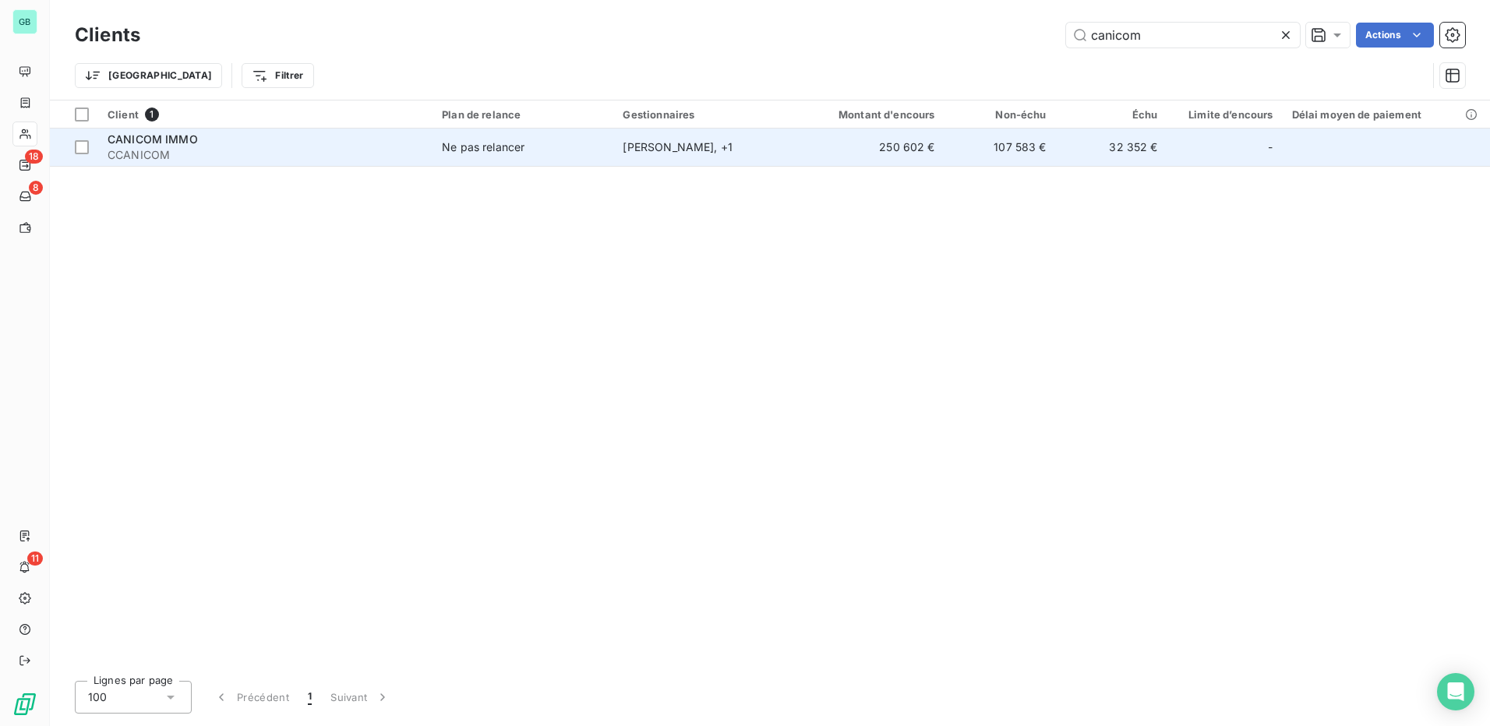
click at [127, 139] on span "CANICOM IMMO" at bounding box center [153, 139] width 90 height 13
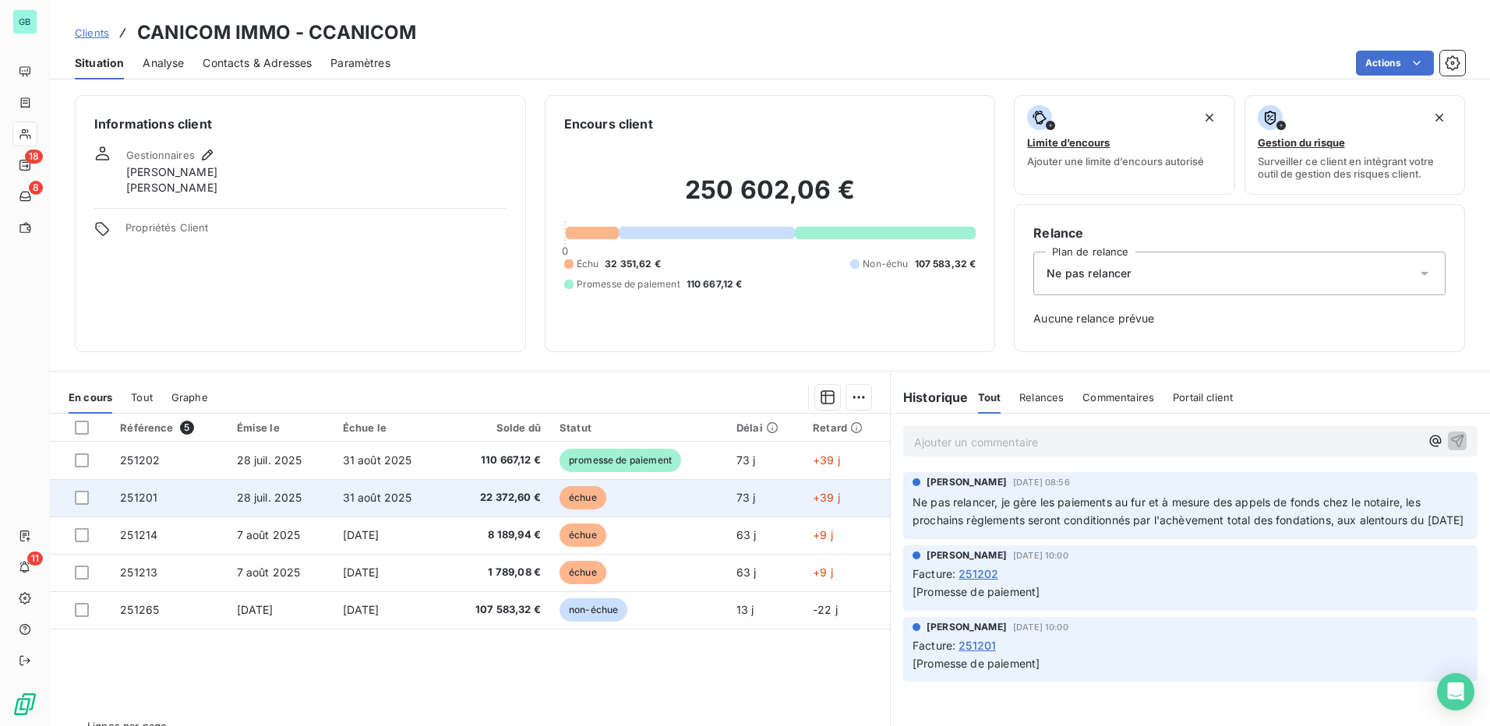
click at [134, 504] on td "251201" at bounding box center [169, 497] width 116 height 37
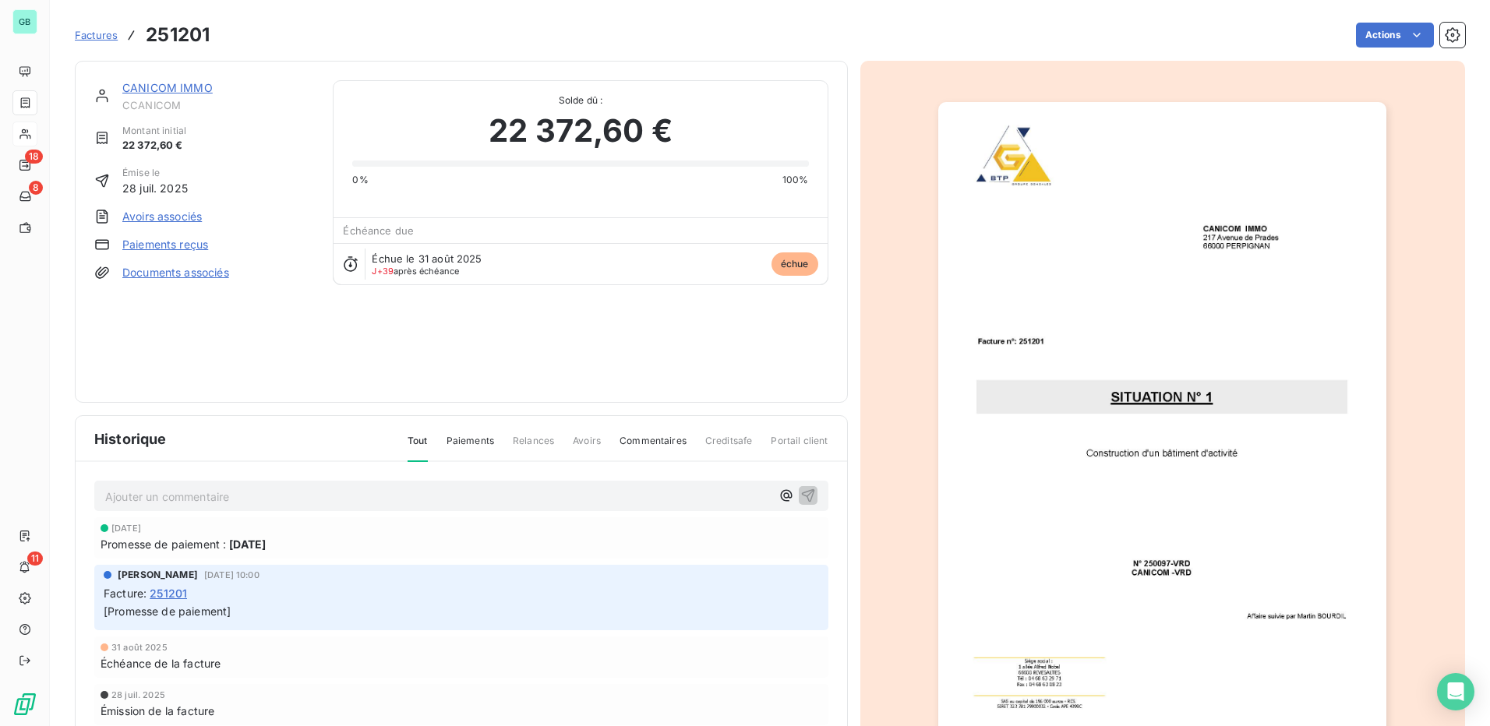
click at [149, 244] on link "Paiements reçus" at bounding box center [165, 245] width 86 height 16
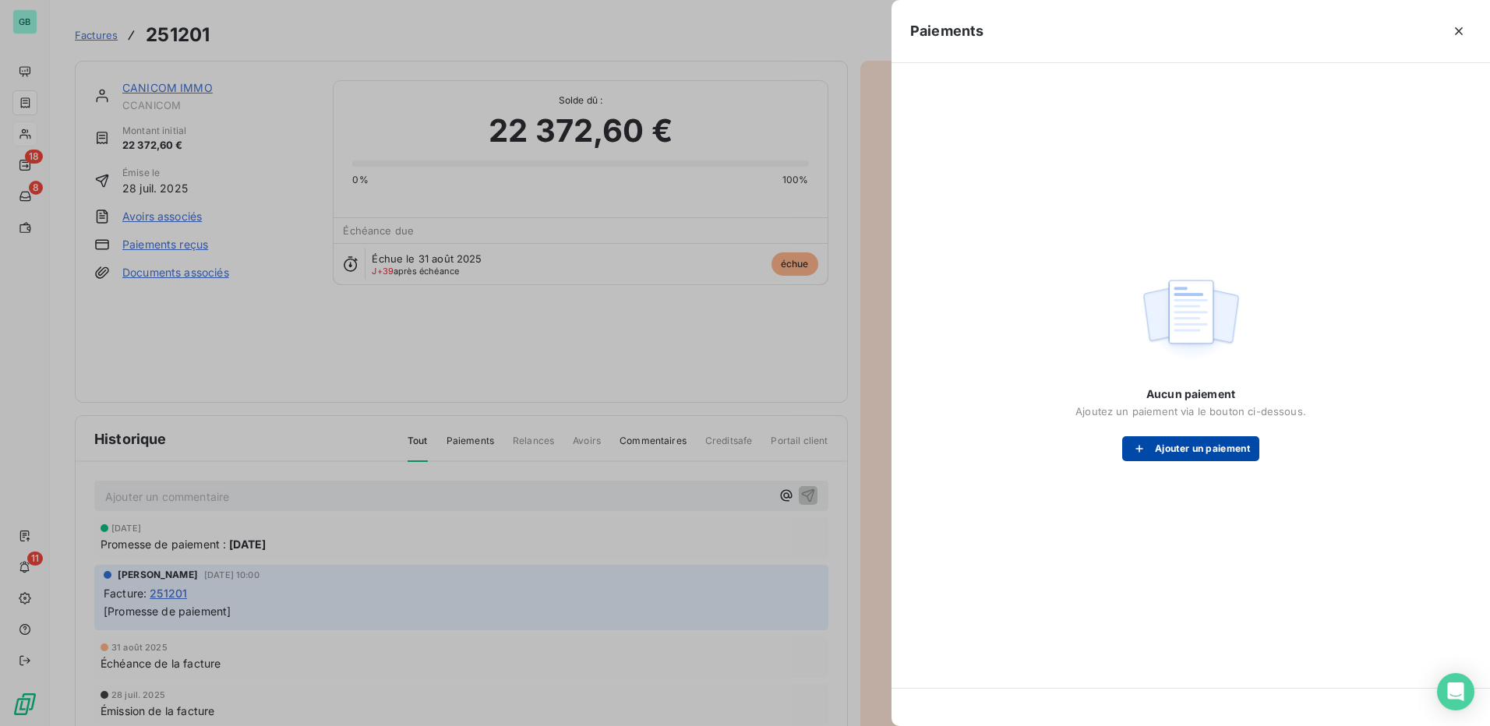
click at [1168, 451] on button "Ajouter un paiement" at bounding box center [1190, 448] width 137 height 25
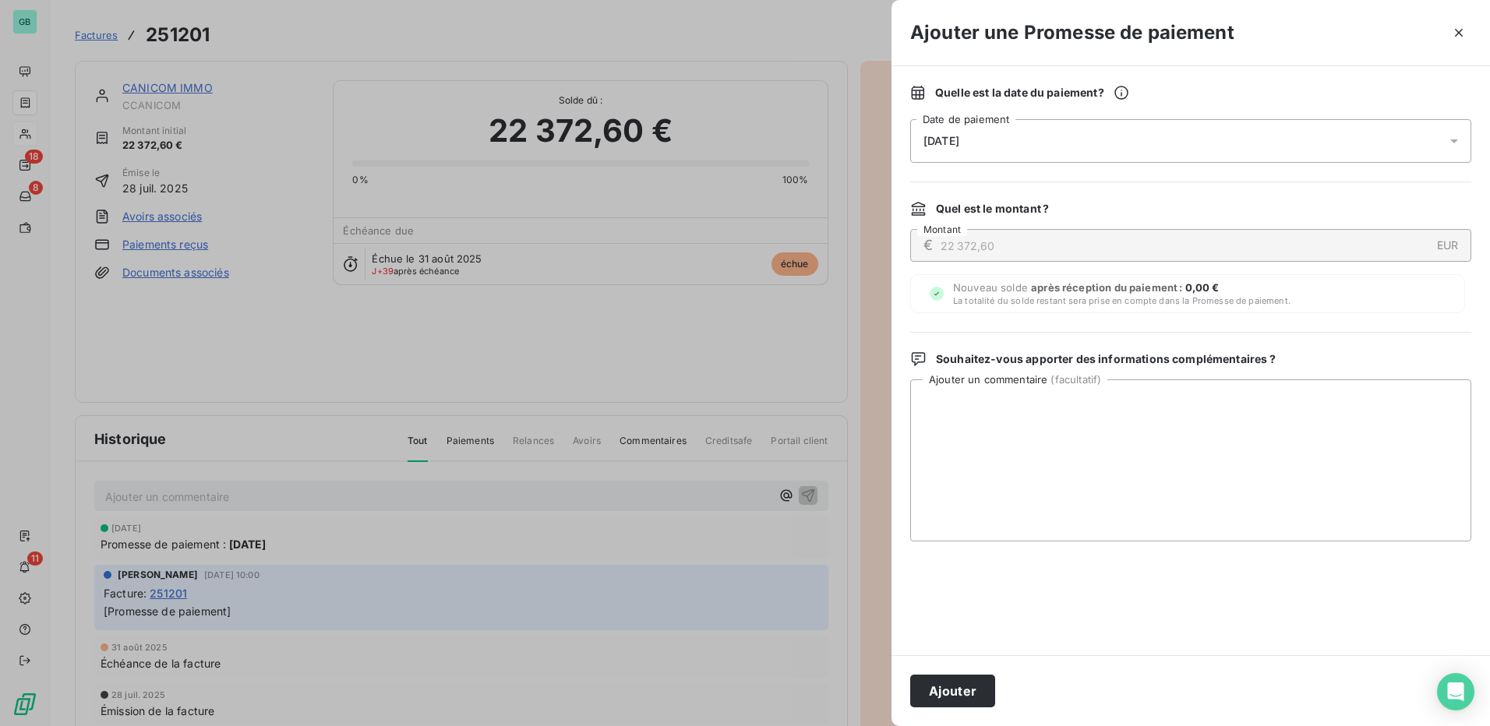
click at [993, 150] on div "[DATE]" at bounding box center [1190, 141] width 561 height 44
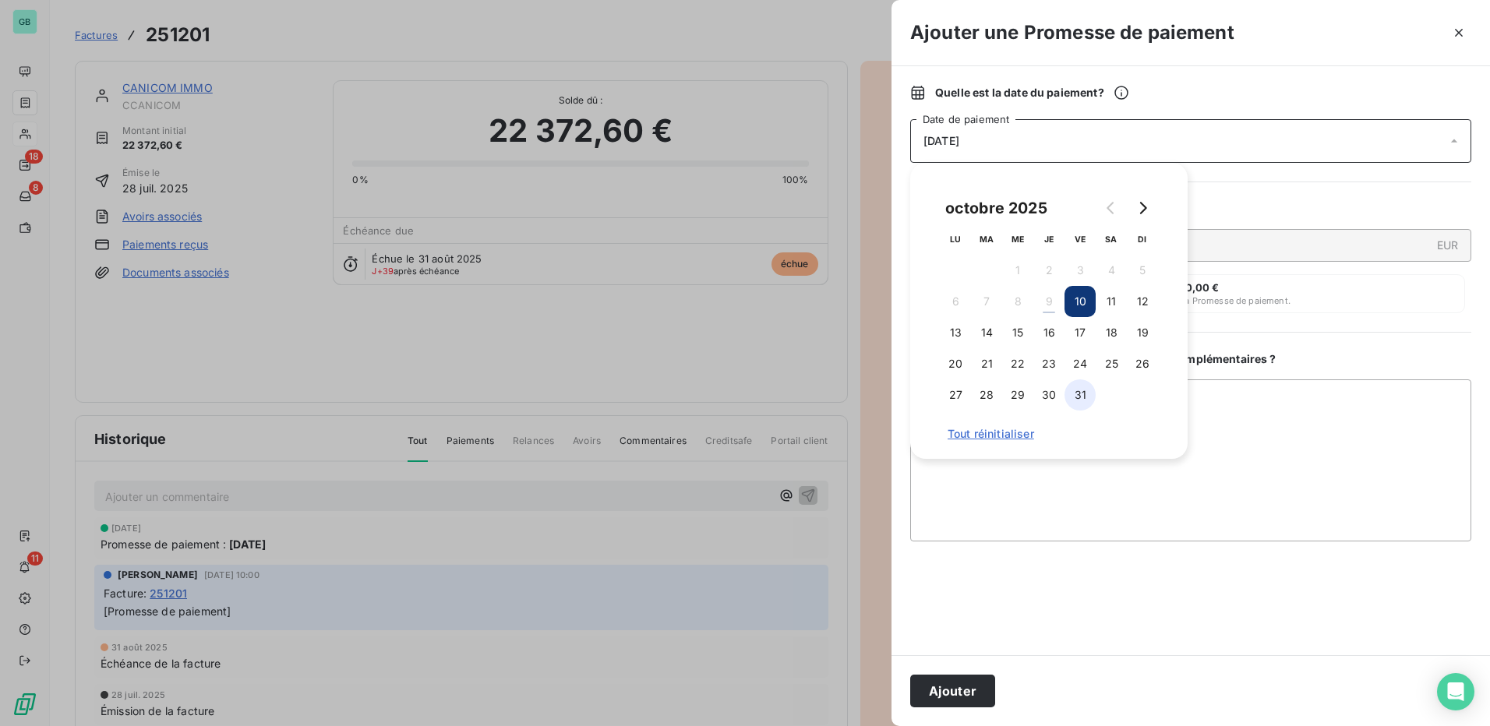
click at [1082, 396] on button "31" at bounding box center [1080, 395] width 31 height 31
click at [951, 693] on button "Ajouter" at bounding box center [952, 691] width 85 height 33
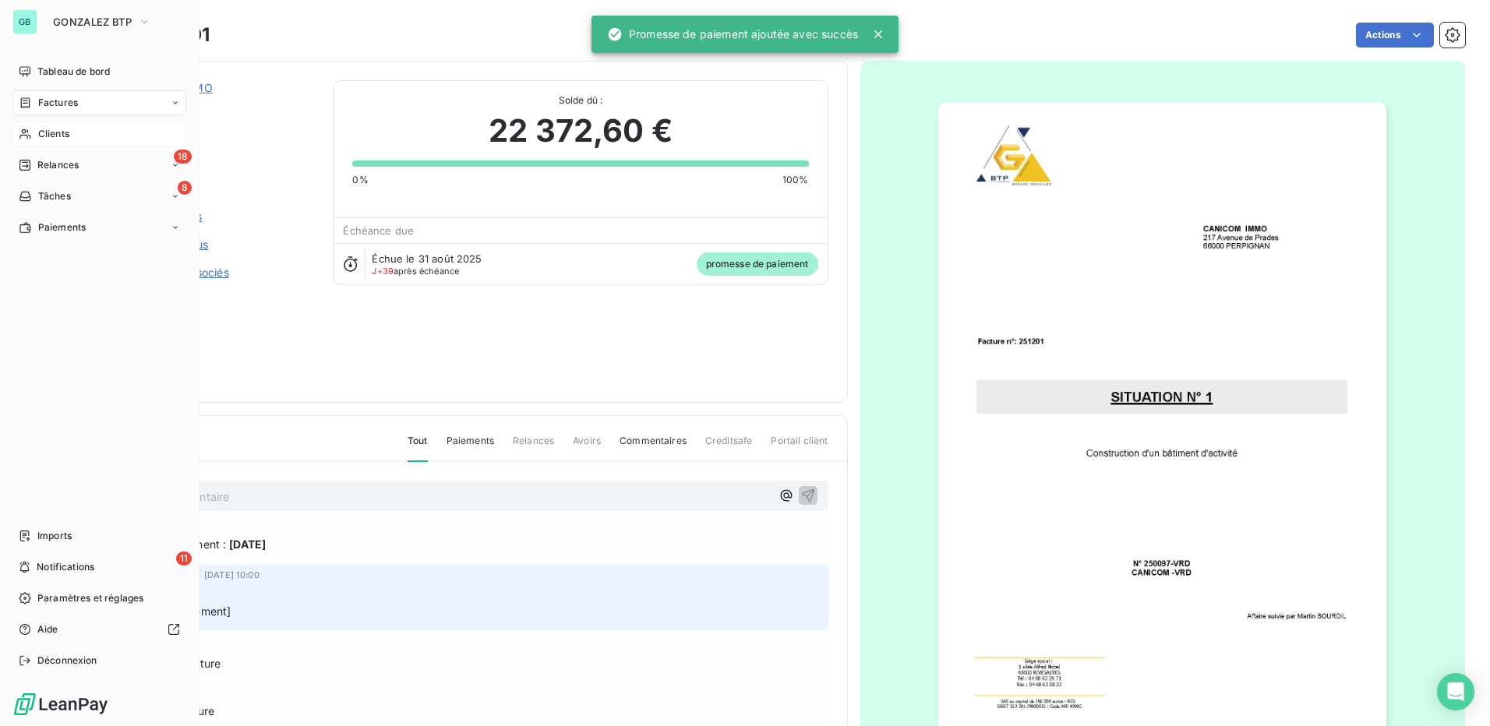
click at [51, 128] on span "Clients" at bounding box center [53, 134] width 31 height 14
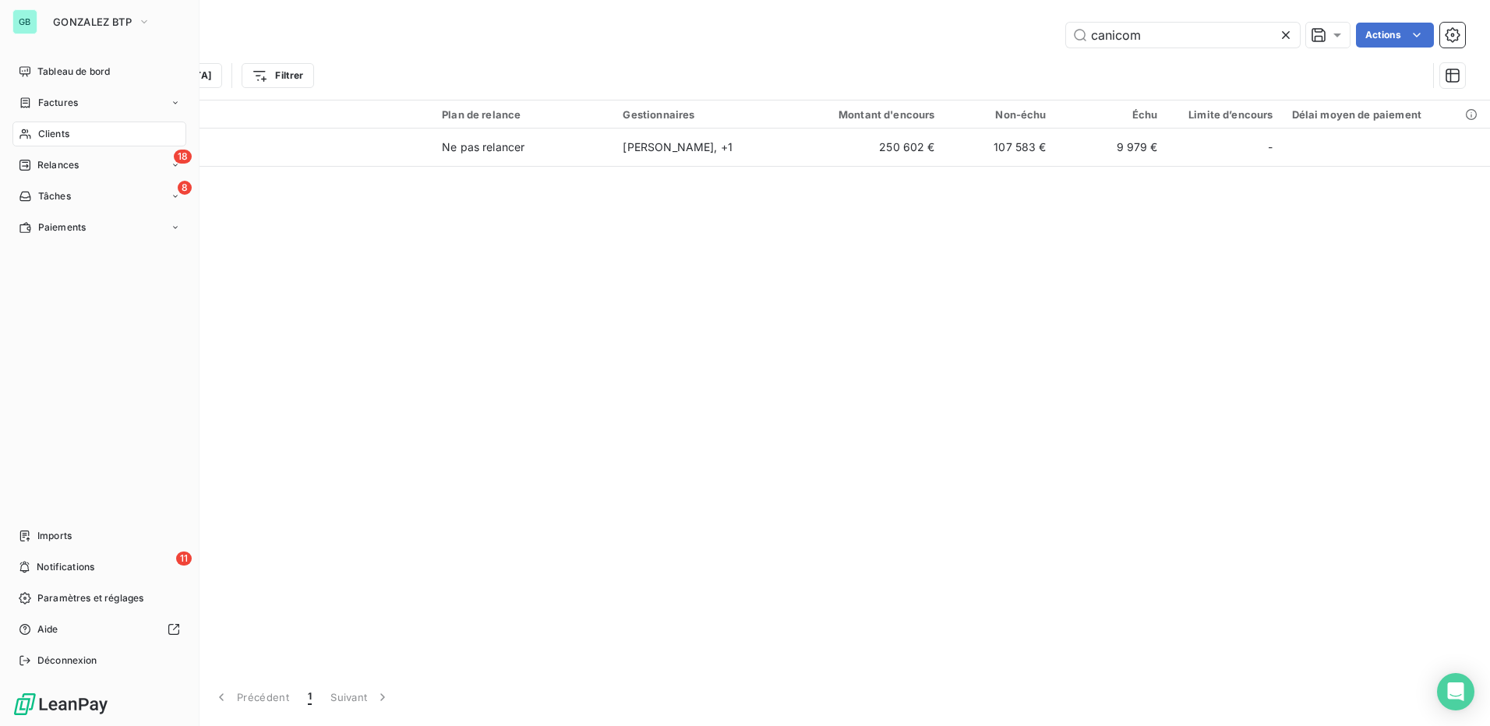
click at [38, 19] on div "GB GONZALEZ BTP" at bounding box center [99, 21] width 174 height 25
click at [104, 23] on span "GONZALEZ BTP" at bounding box center [92, 22] width 79 height 12
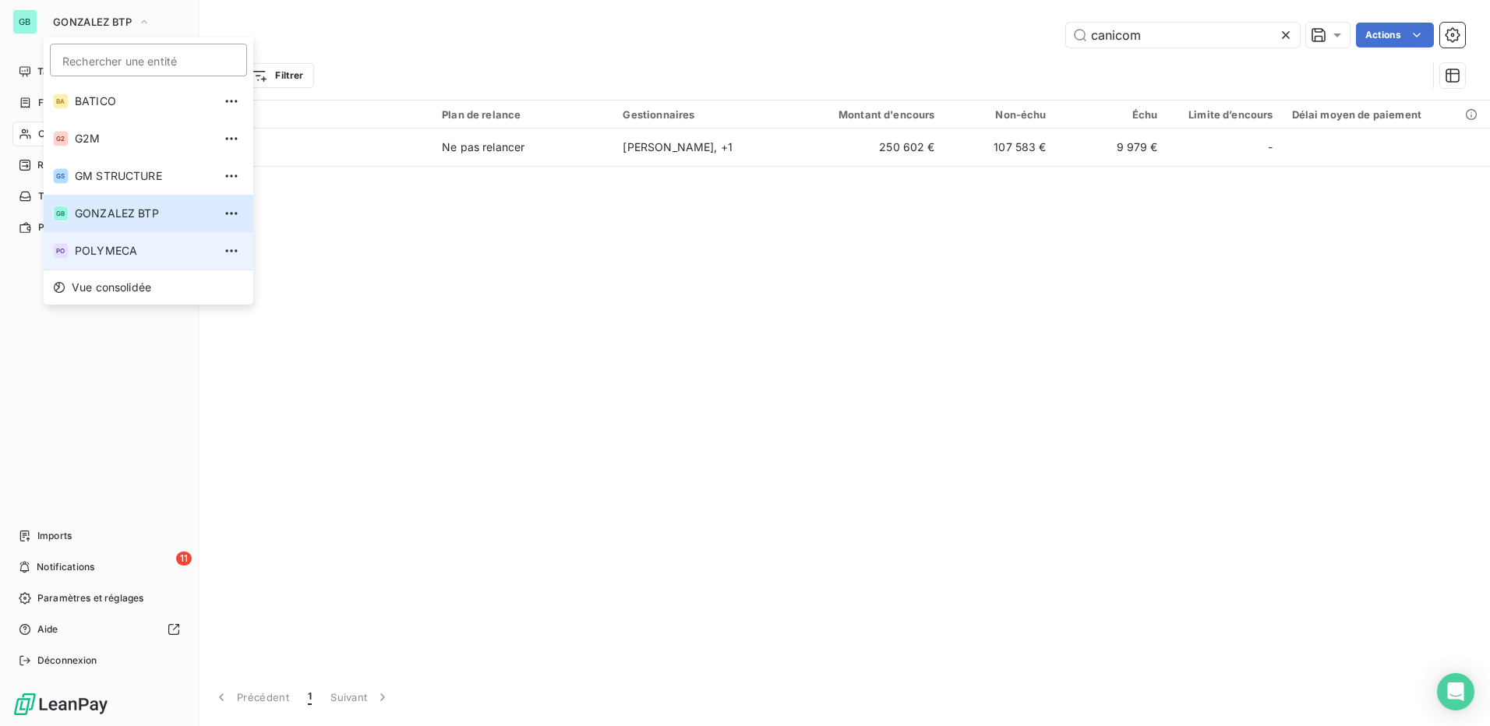
click at [109, 253] on span "POLYMECA" at bounding box center [144, 251] width 138 height 16
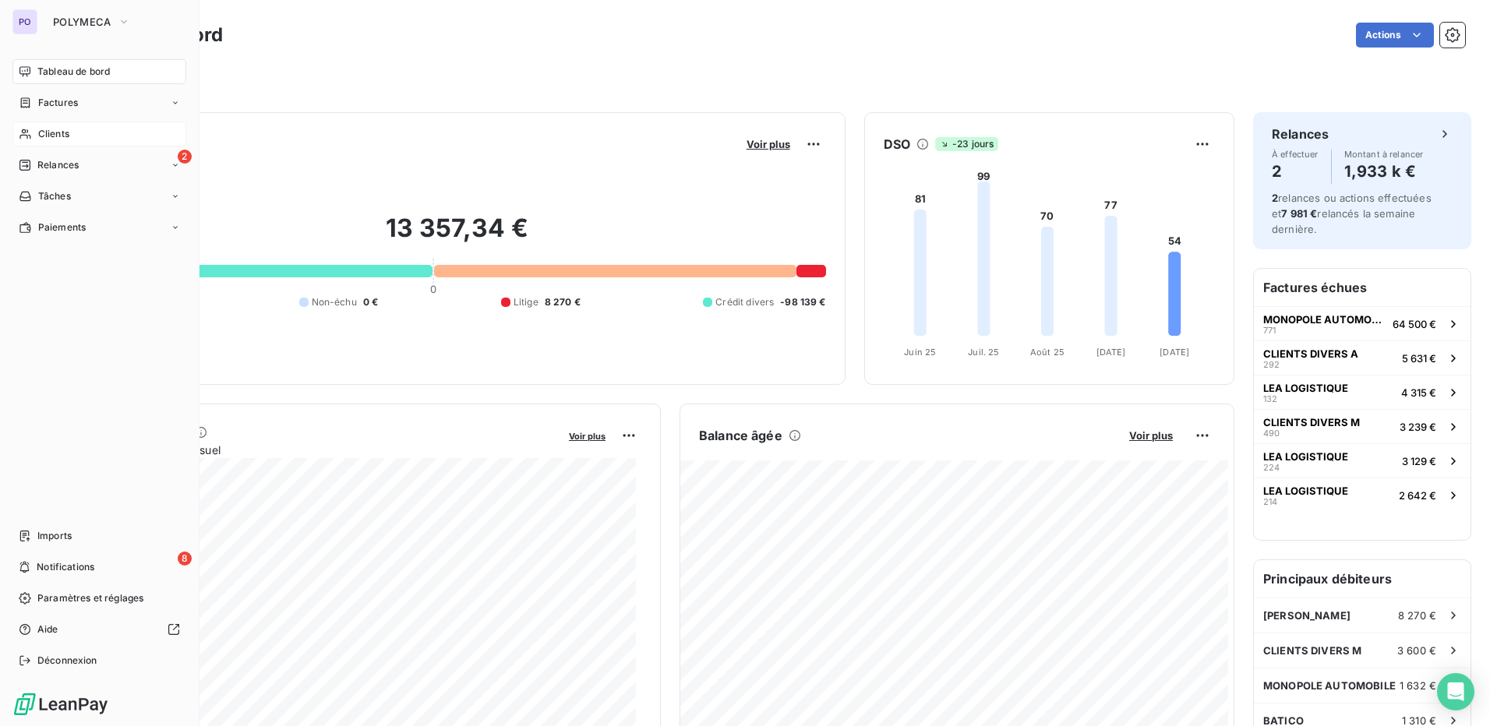
click at [49, 129] on span "Clients" at bounding box center [53, 134] width 31 height 14
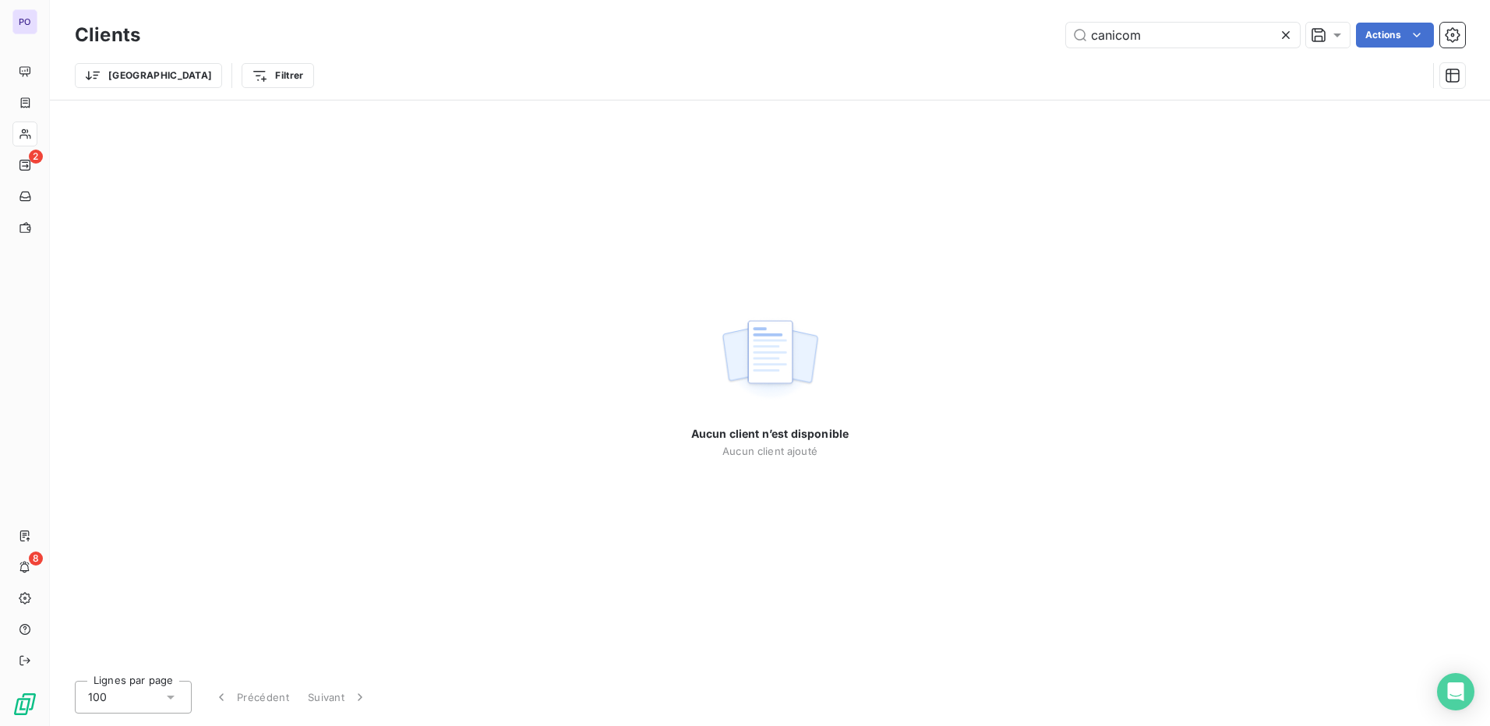
drag, startPoint x: 1163, startPoint y: 29, endPoint x: 885, endPoint y: 50, distance: 279.1
click at [885, 50] on div "Clients canicom Actions" at bounding box center [770, 35] width 1391 height 33
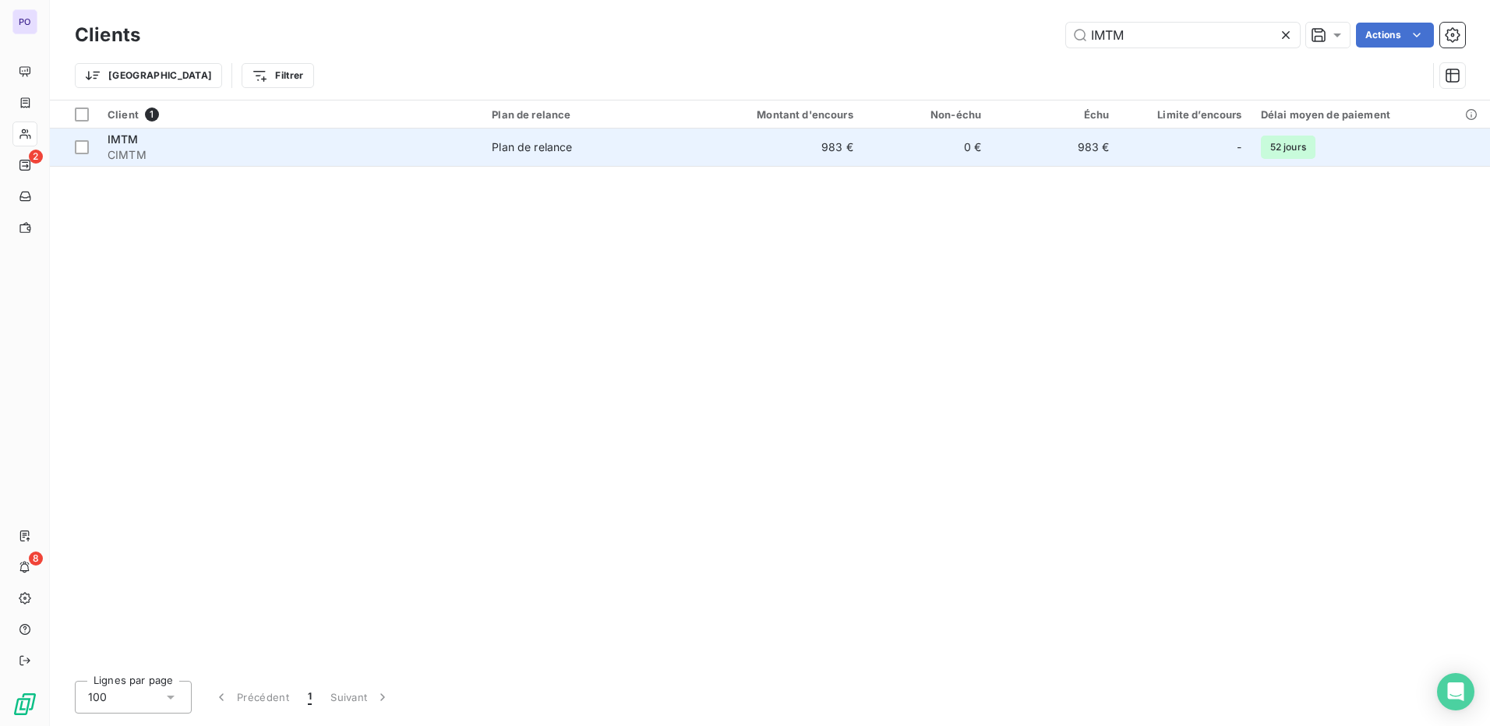
type input "IMTM"
click at [116, 137] on span "IMTM" at bounding box center [123, 139] width 31 height 13
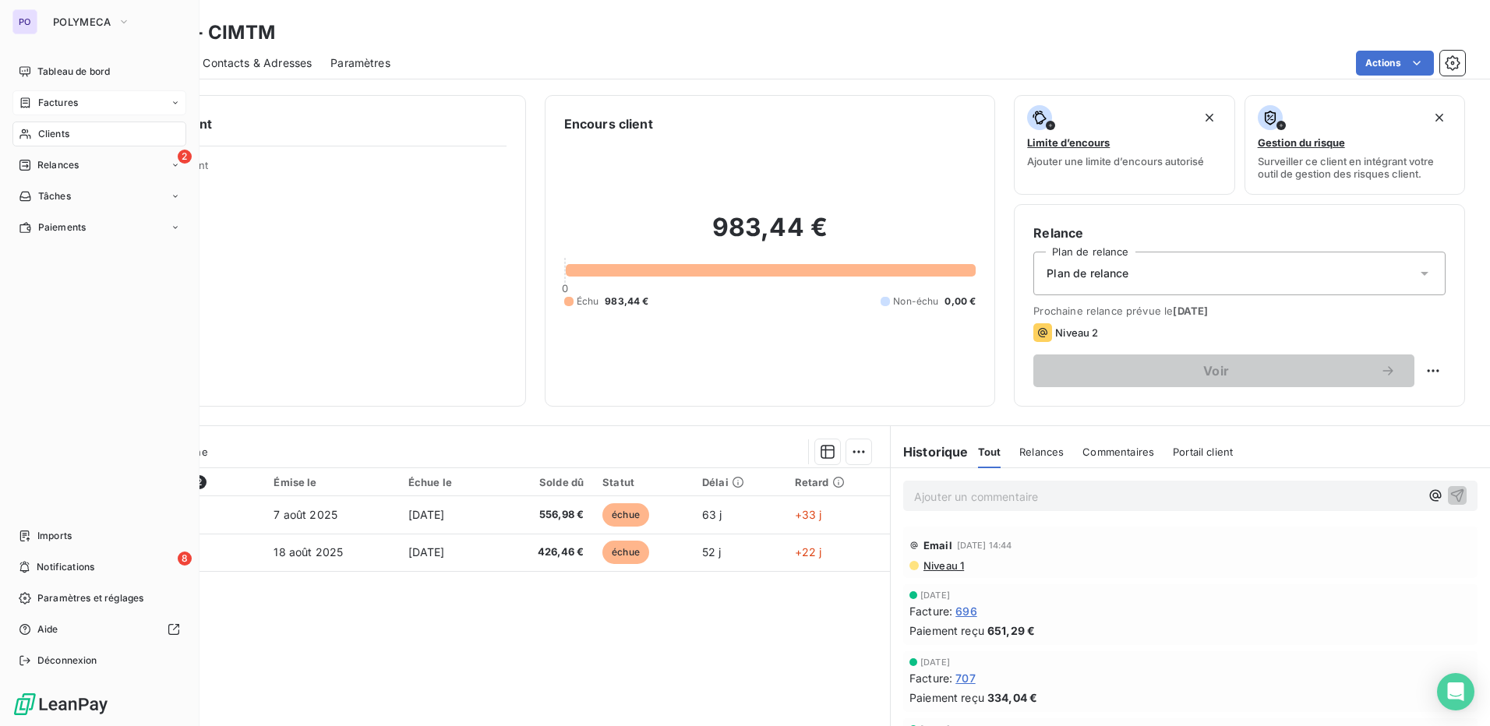
click at [59, 101] on span "Factures" at bounding box center [58, 103] width 40 height 14
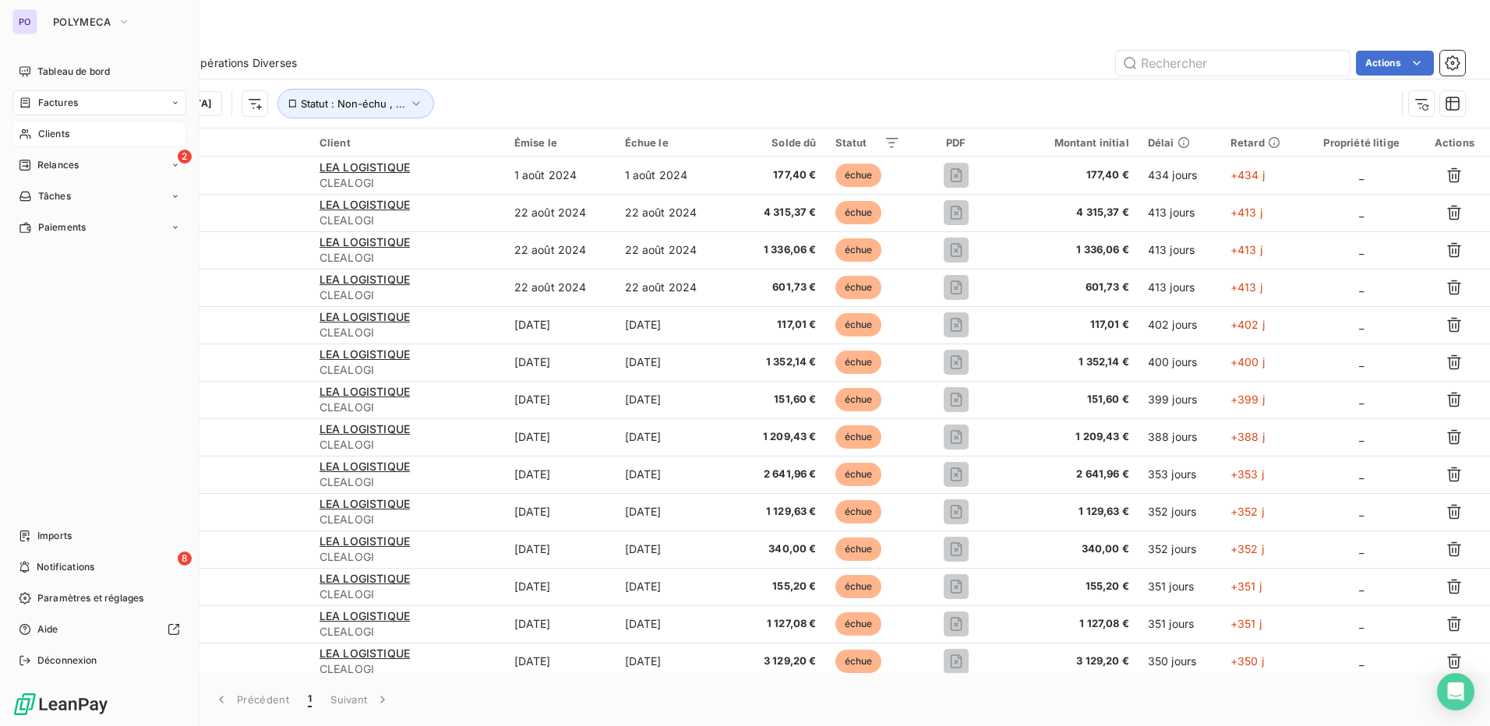
click at [54, 133] on span "Clients" at bounding box center [53, 134] width 31 height 14
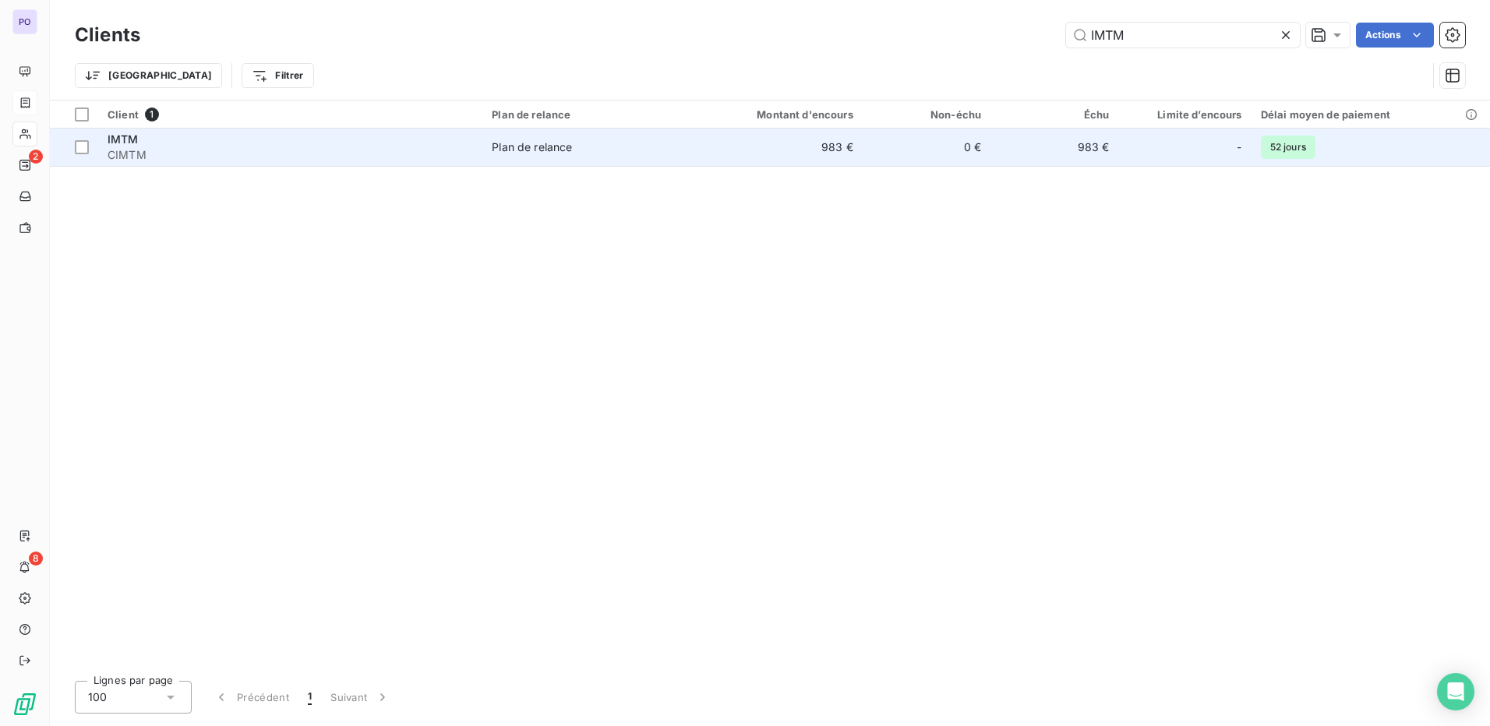
click at [130, 140] on span "IMTM" at bounding box center [123, 139] width 31 height 13
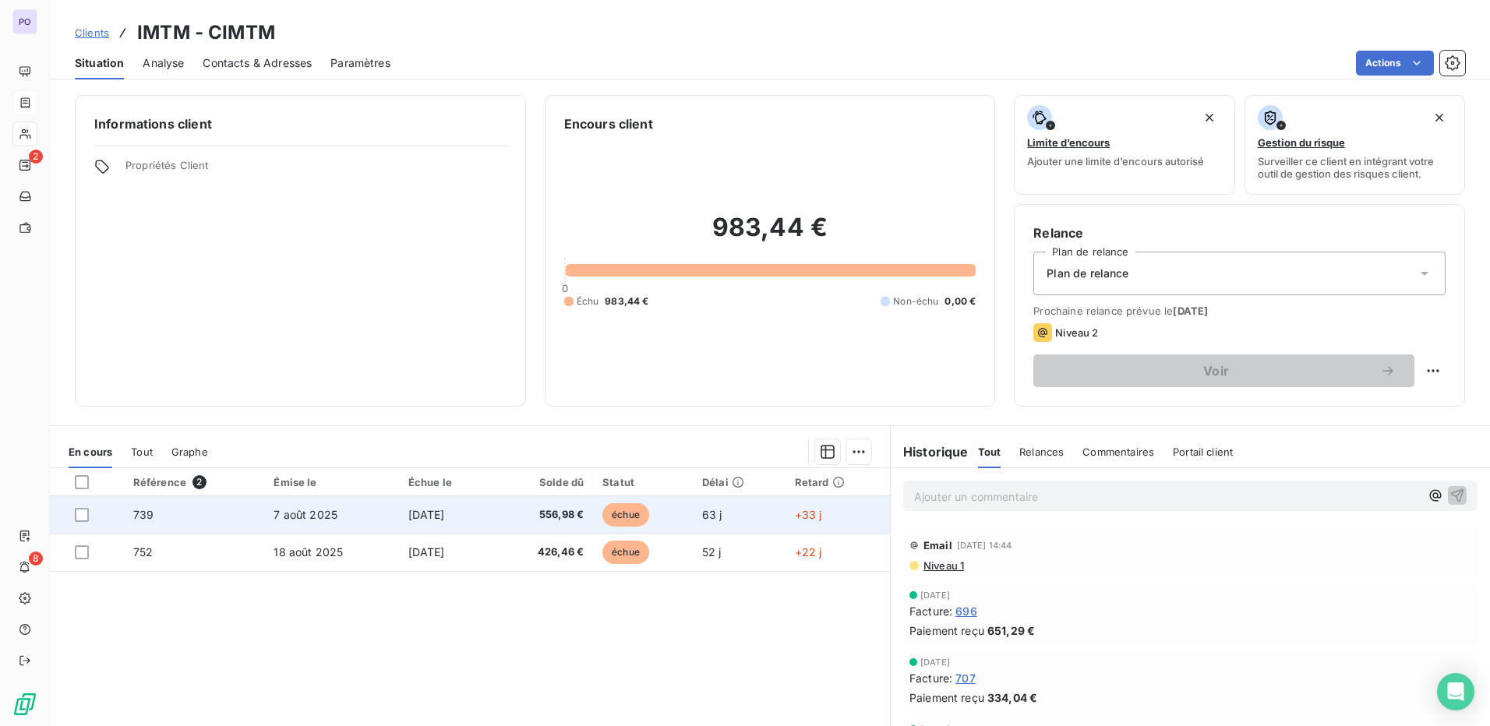
click at [264, 516] on td "7 août 2025" at bounding box center [331, 514] width 134 height 37
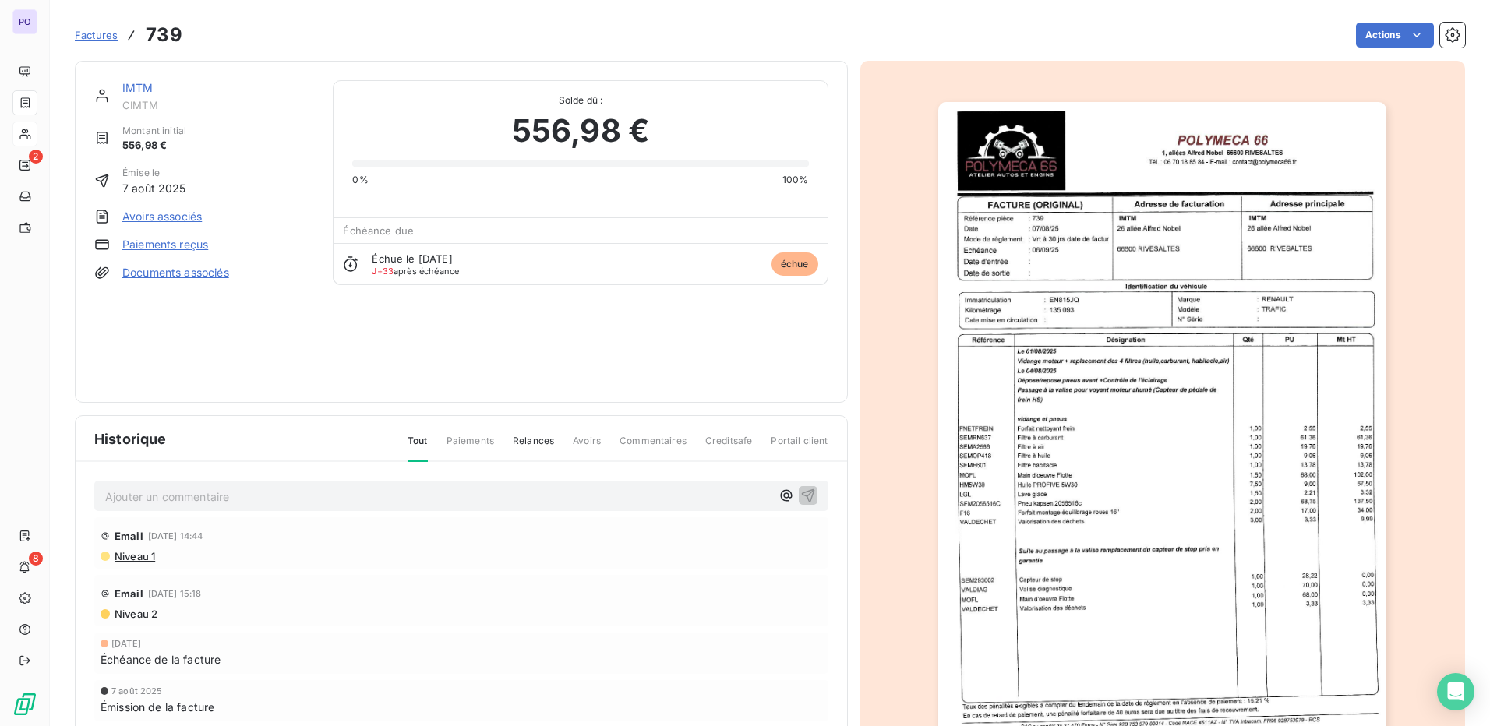
click at [166, 242] on link "Paiements reçus" at bounding box center [165, 245] width 86 height 16
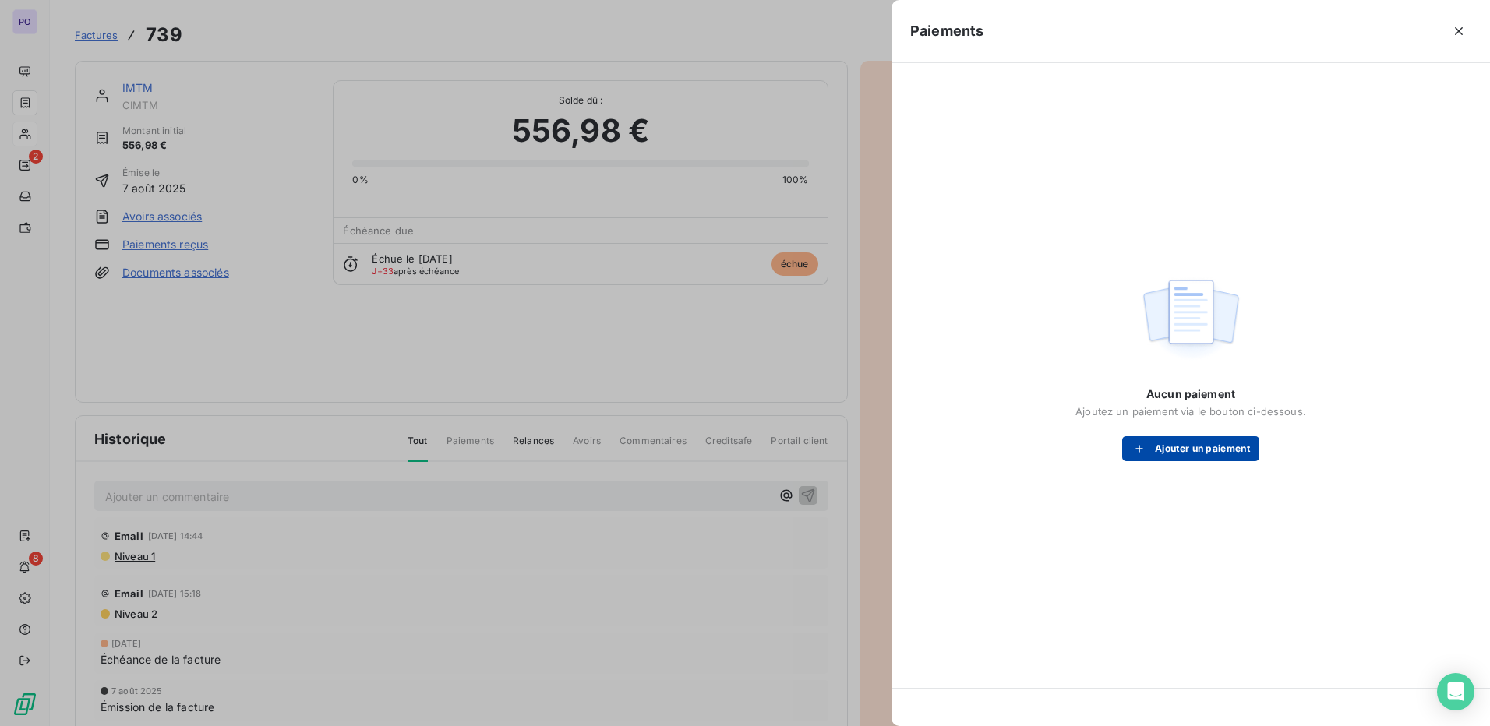
click at [1194, 442] on button "Ajouter un paiement" at bounding box center [1190, 448] width 137 height 25
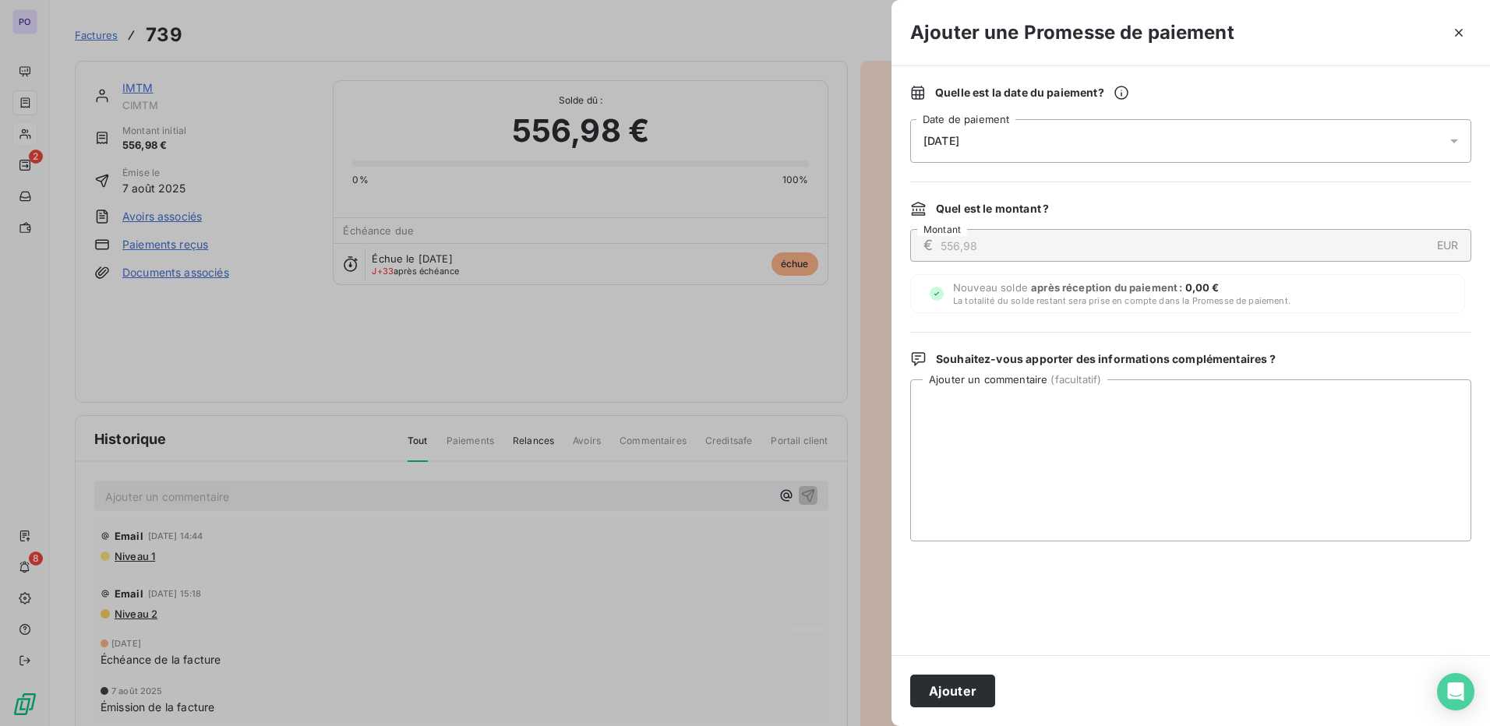
click at [1014, 140] on div "[DATE]" at bounding box center [1190, 141] width 561 height 44
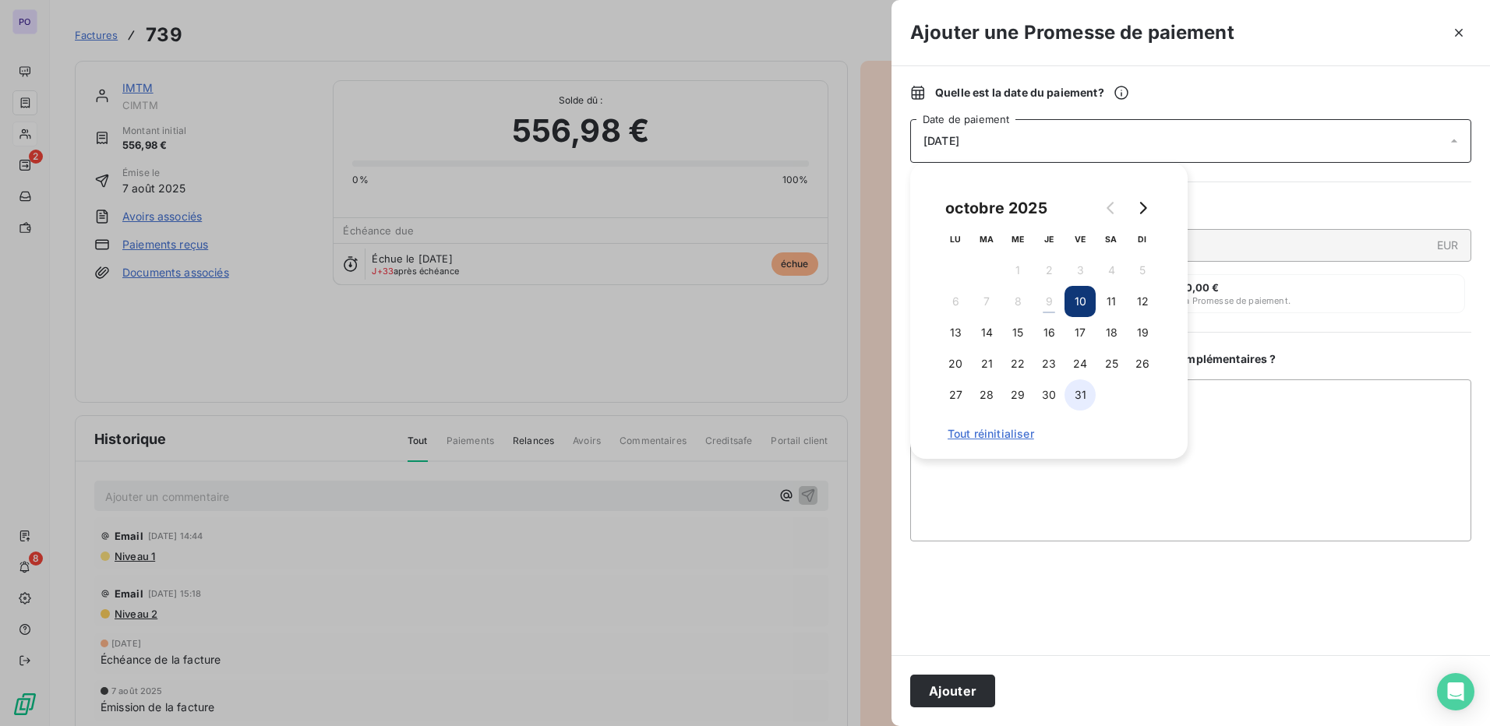
click at [1078, 394] on button "31" at bounding box center [1080, 395] width 31 height 31
click at [957, 685] on button "Ajouter" at bounding box center [952, 691] width 85 height 33
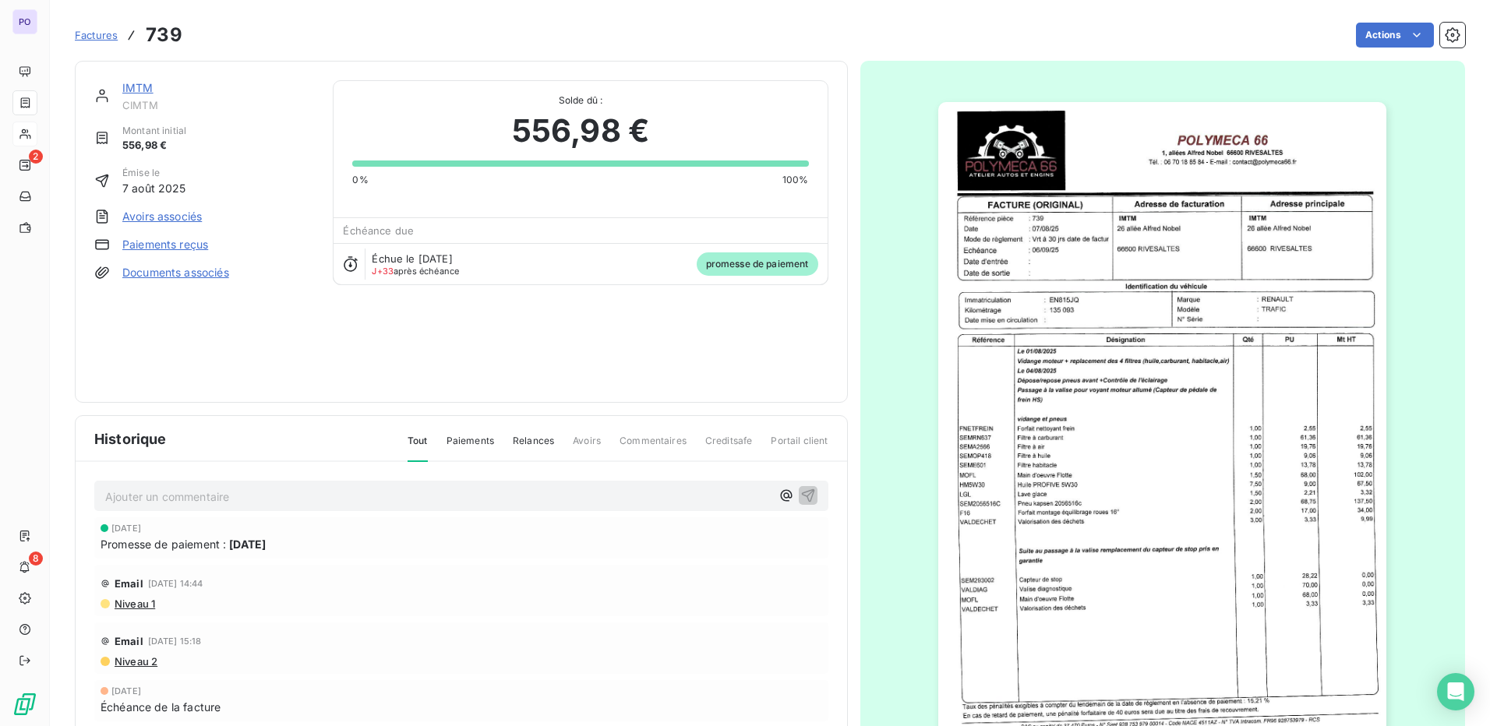
click at [140, 83] on link "IMTM" at bounding box center [137, 87] width 31 height 13
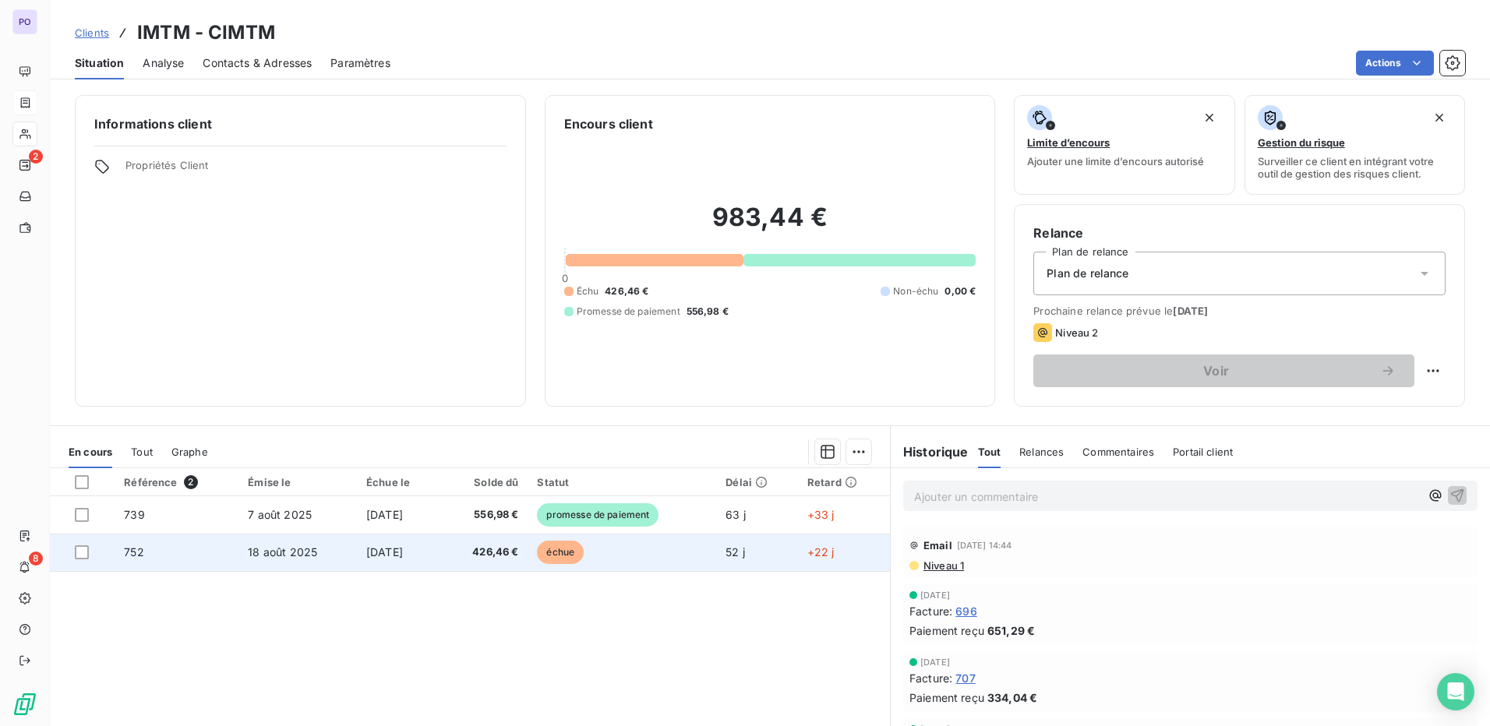
click at [136, 551] on span "752" at bounding box center [133, 552] width 19 height 13
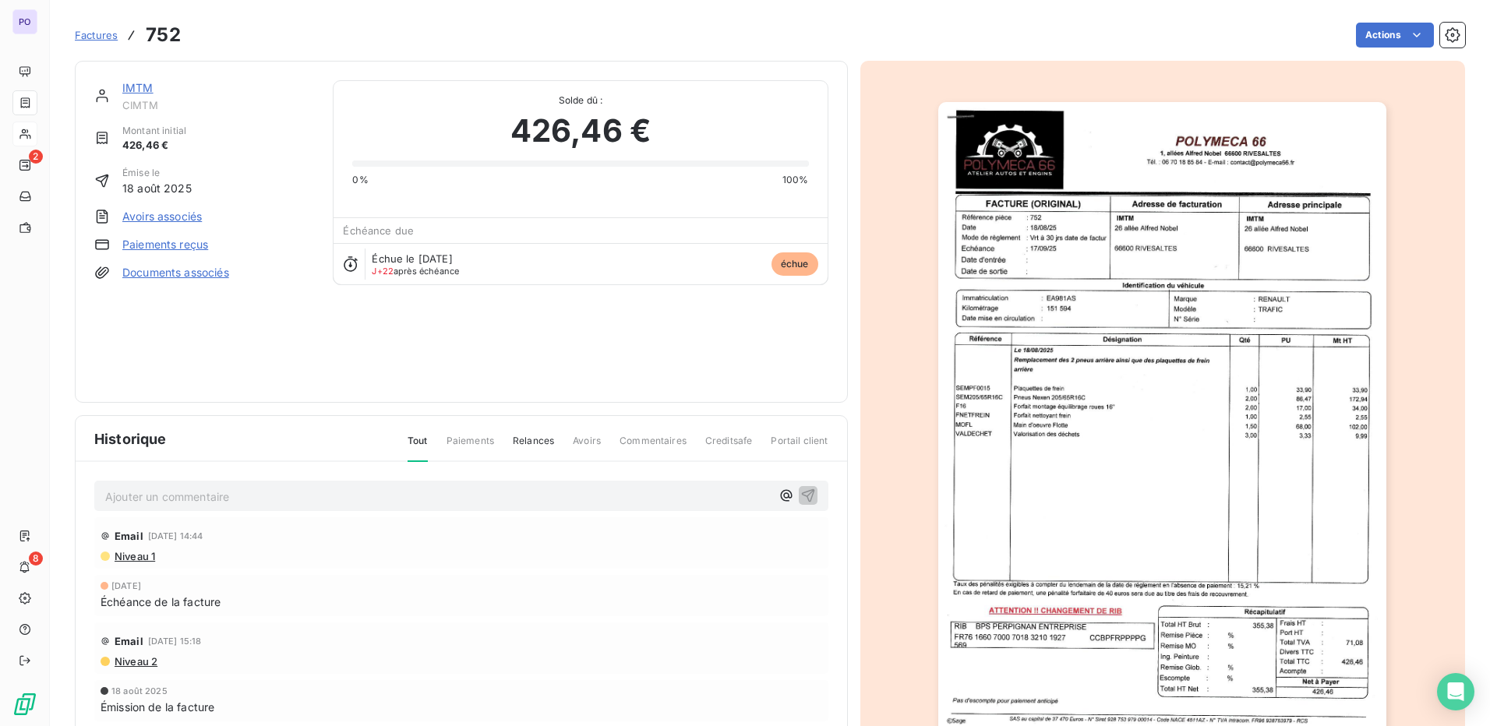
click at [185, 245] on link "Paiements reçus" at bounding box center [165, 245] width 86 height 16
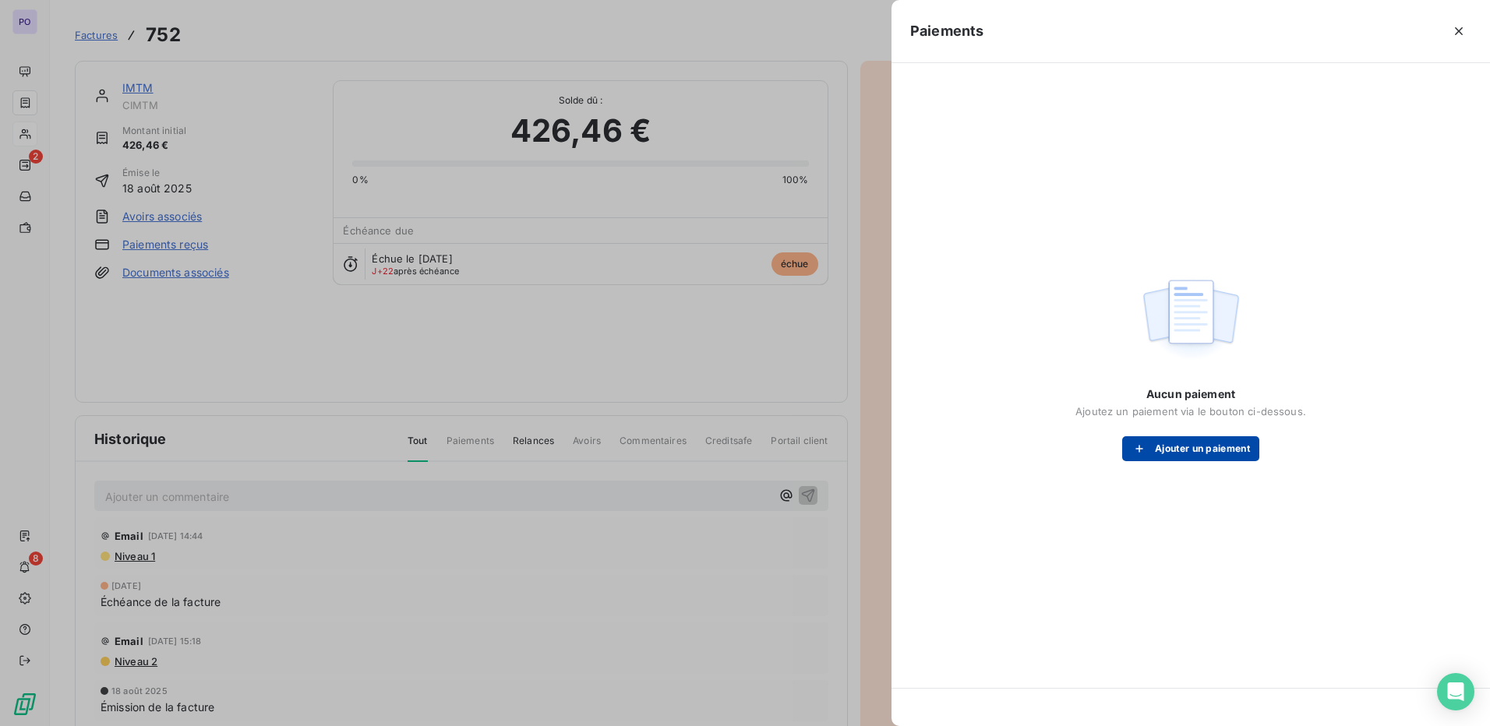
click at [1217, 447] on button "Ajouter un paiement" at bounding box center [1190, 448] width 137 height 25
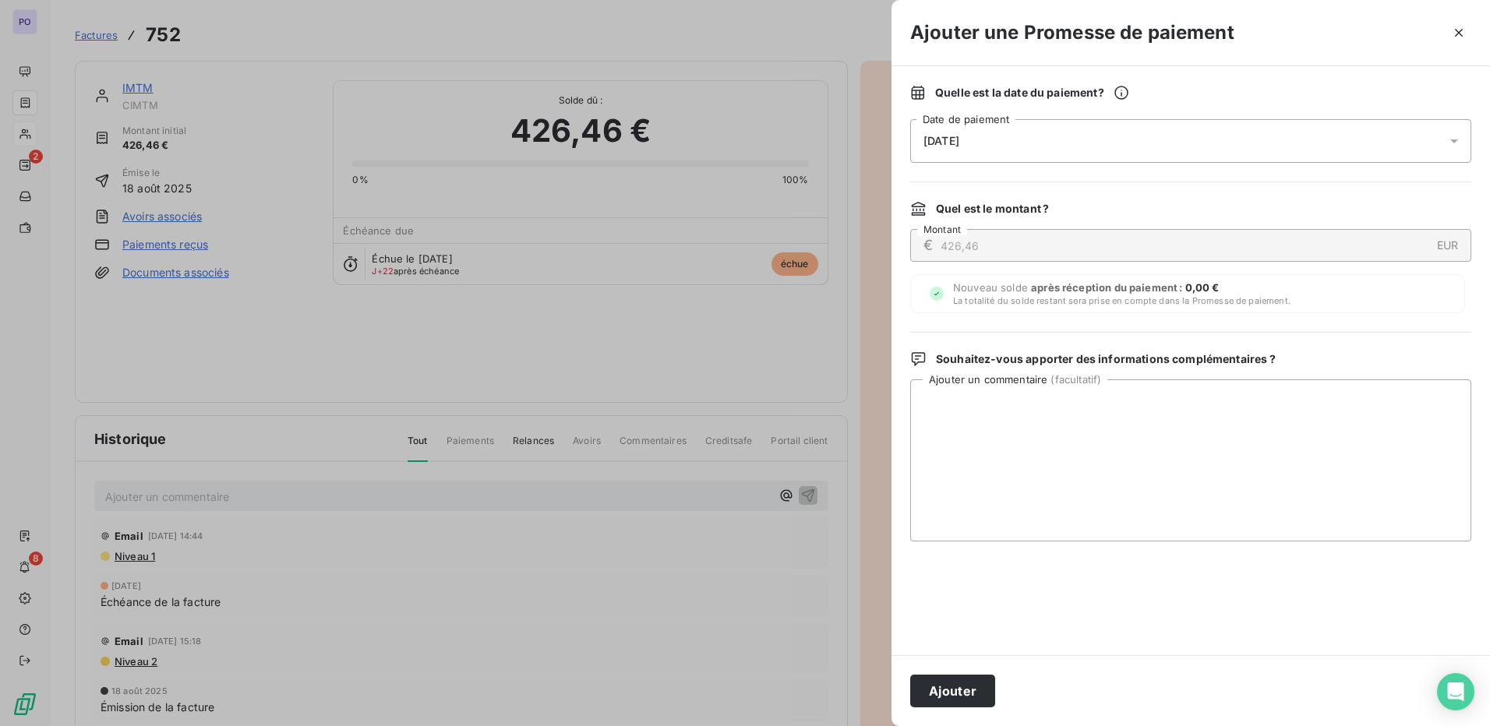
click at [986, 150] on div "[DATE]" at bounding box center [1190, 141] width 561 height 44
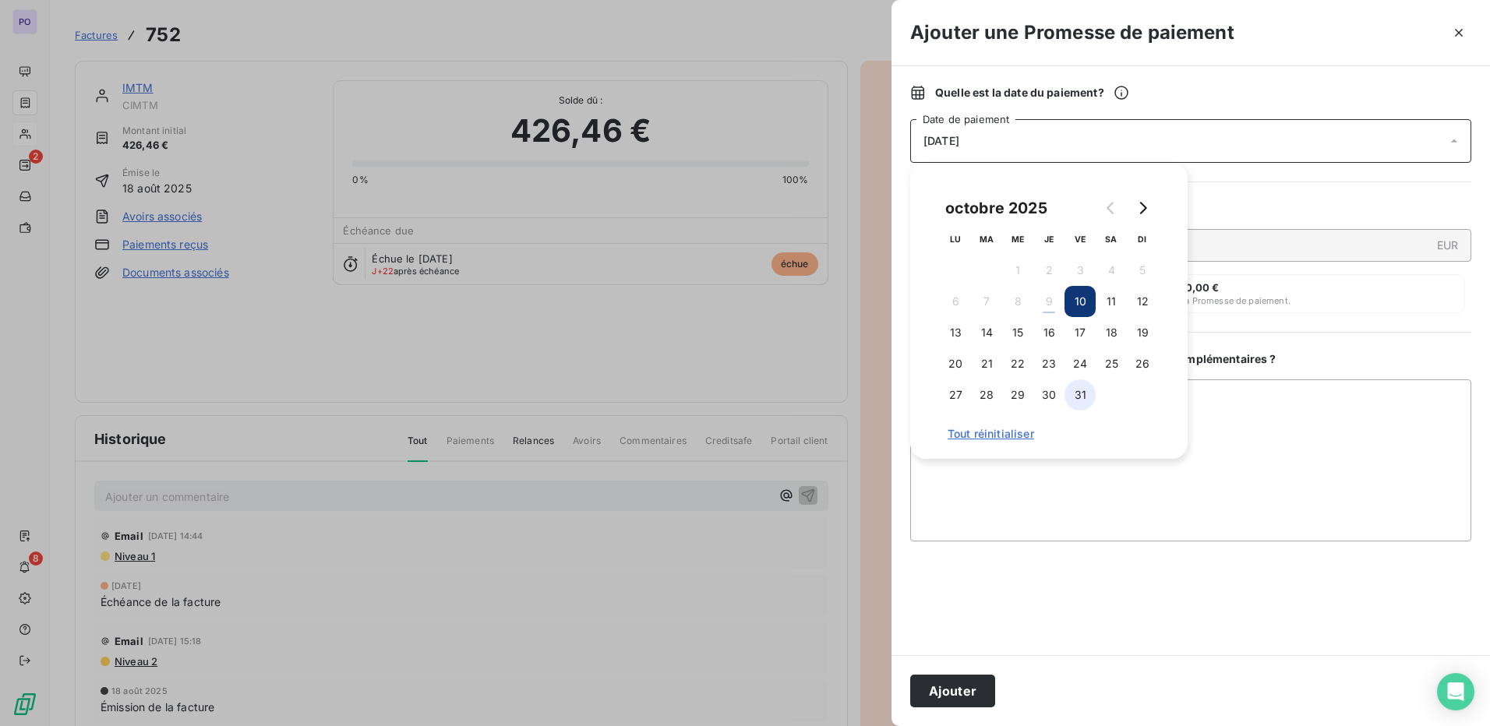
click at [1085, 405] on button "31" at bounding box center [1080, 395] width 31 height 31
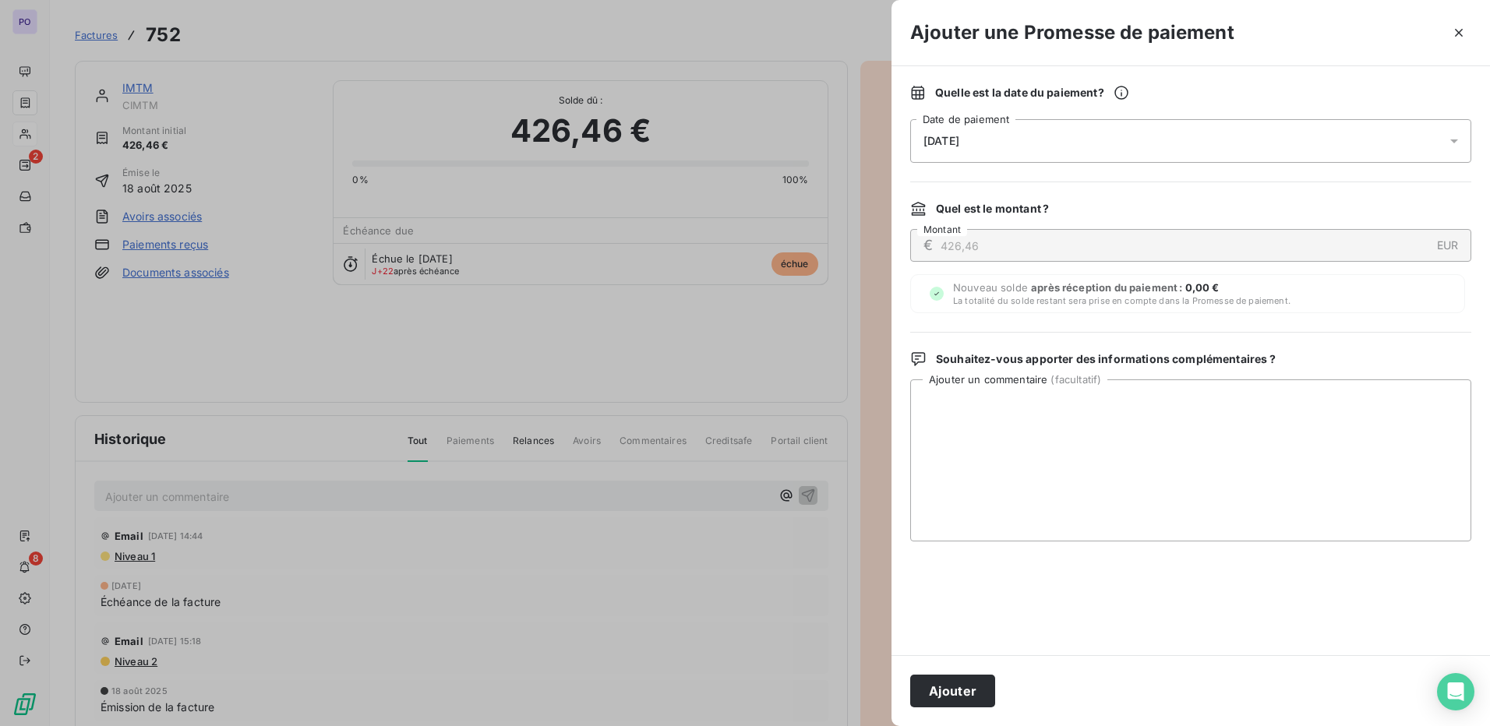
drag, startPoint x: 940, startPoint y: 690, endPoint x: 955, endPoint y: 677, distance: 19.4
click at [941, 690] on button "Ajouter" at bounding box center [952, 691] width 85 height 33
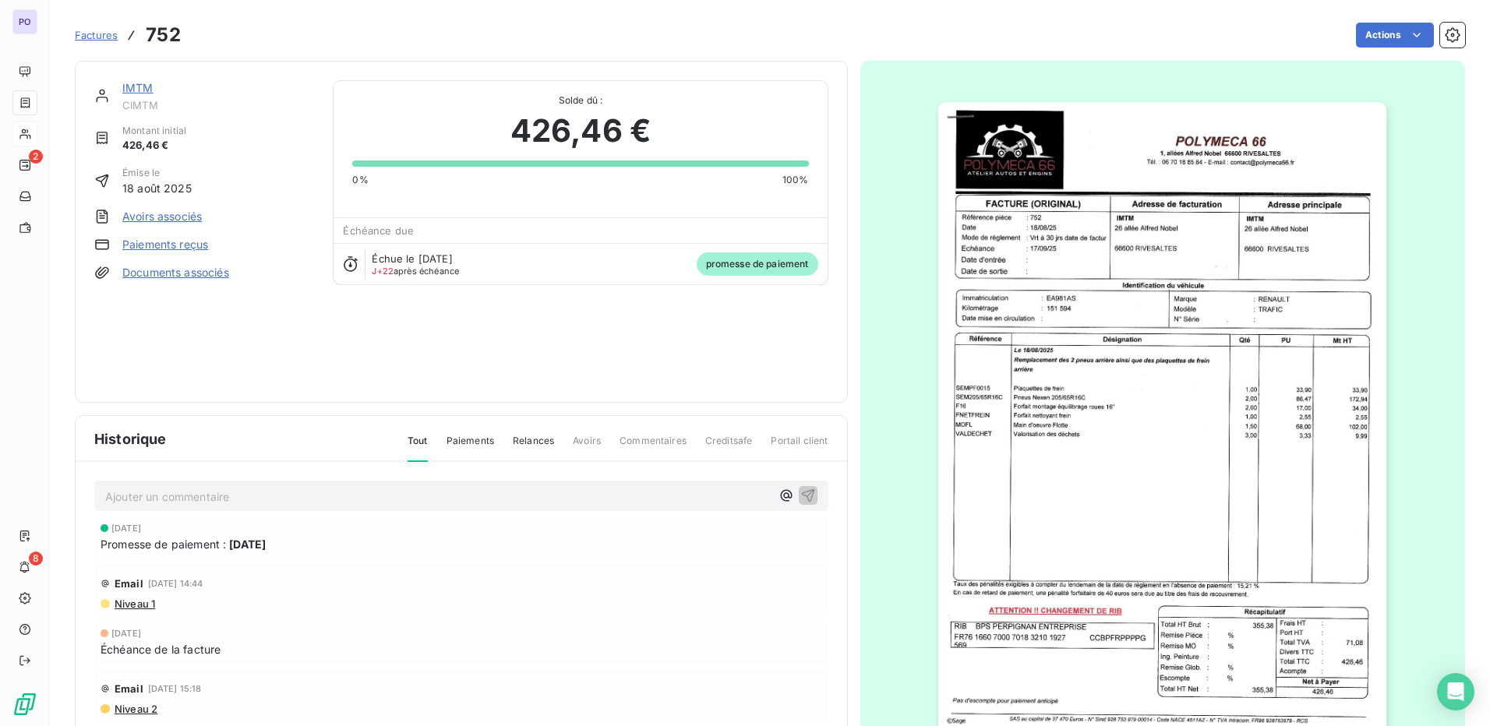
click at [136, 86] on link "IMTM" at bounding box center [137, 87] width 31 height 13
